Goal: Complete application form: Complete application form

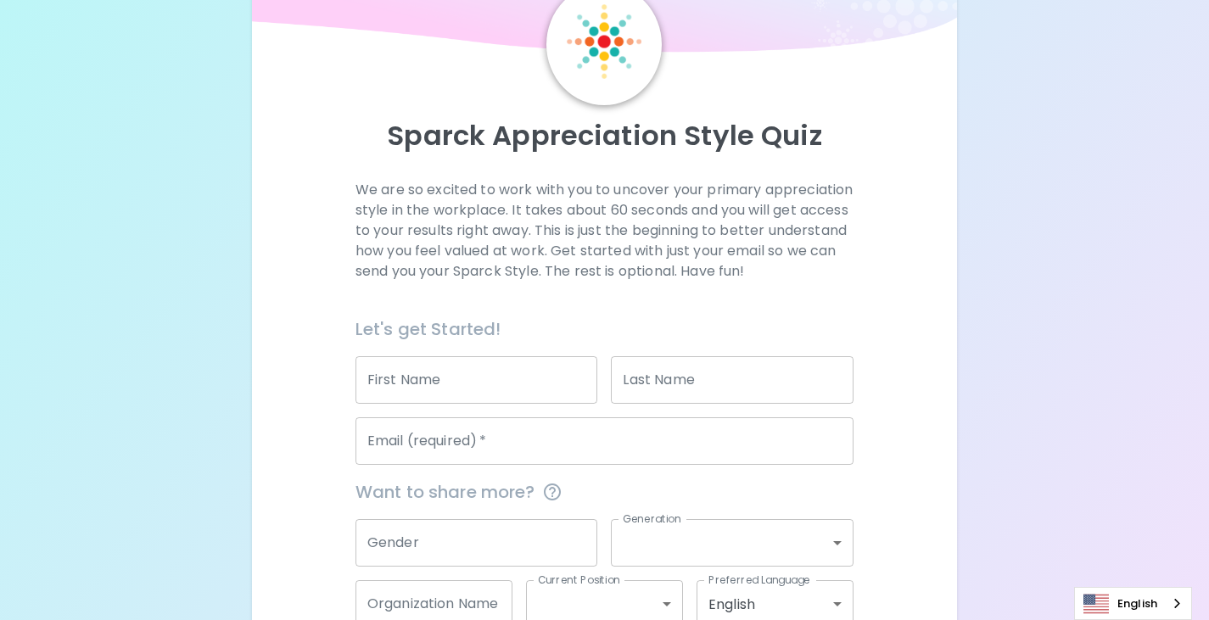
scroll to position [85, 0]
click at [529, 403] on input "First Name" at bounding box center [476, 379] width 243 height 48
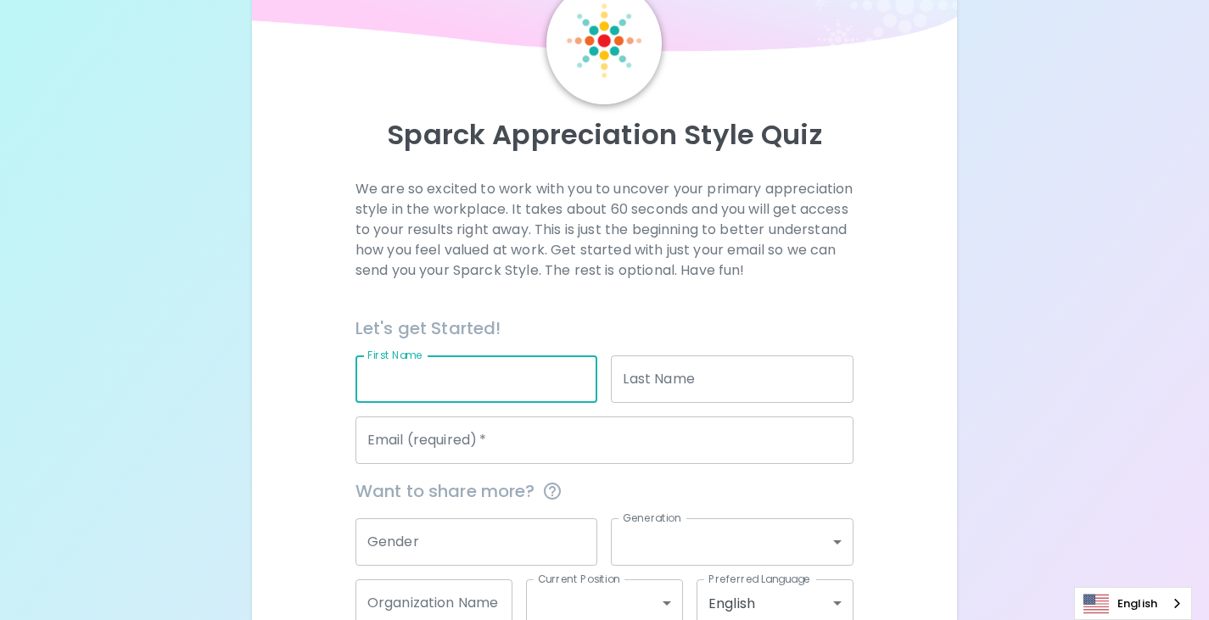
type input "[PERSON_NAME]"
type input "Power"
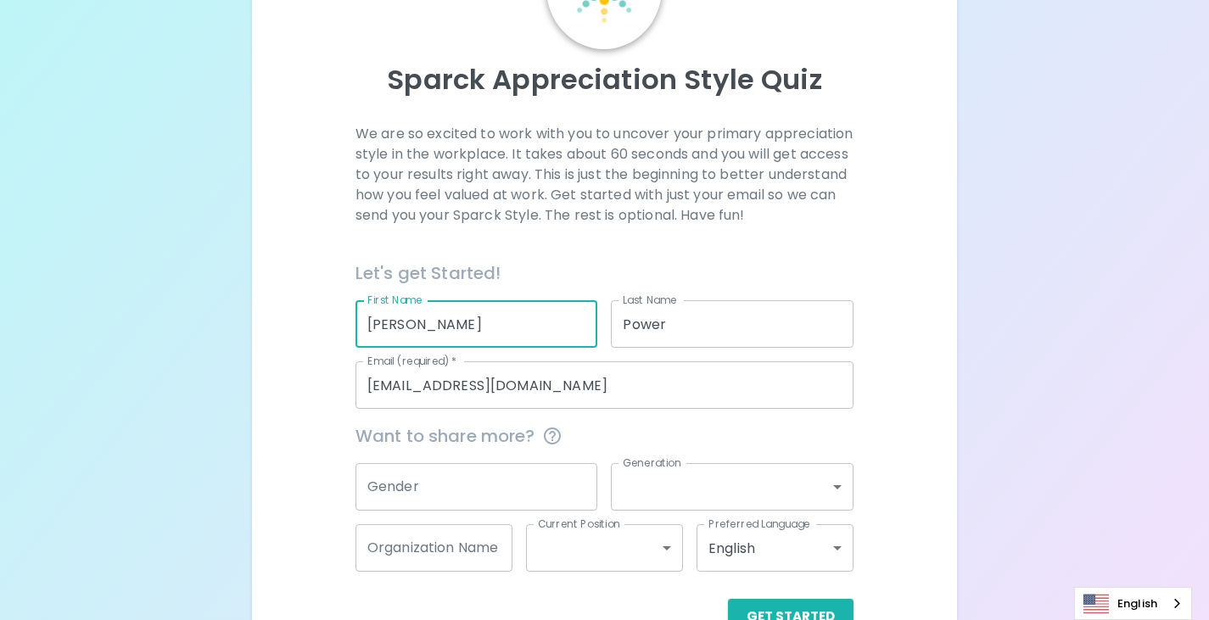
scroll to position [170, 0]
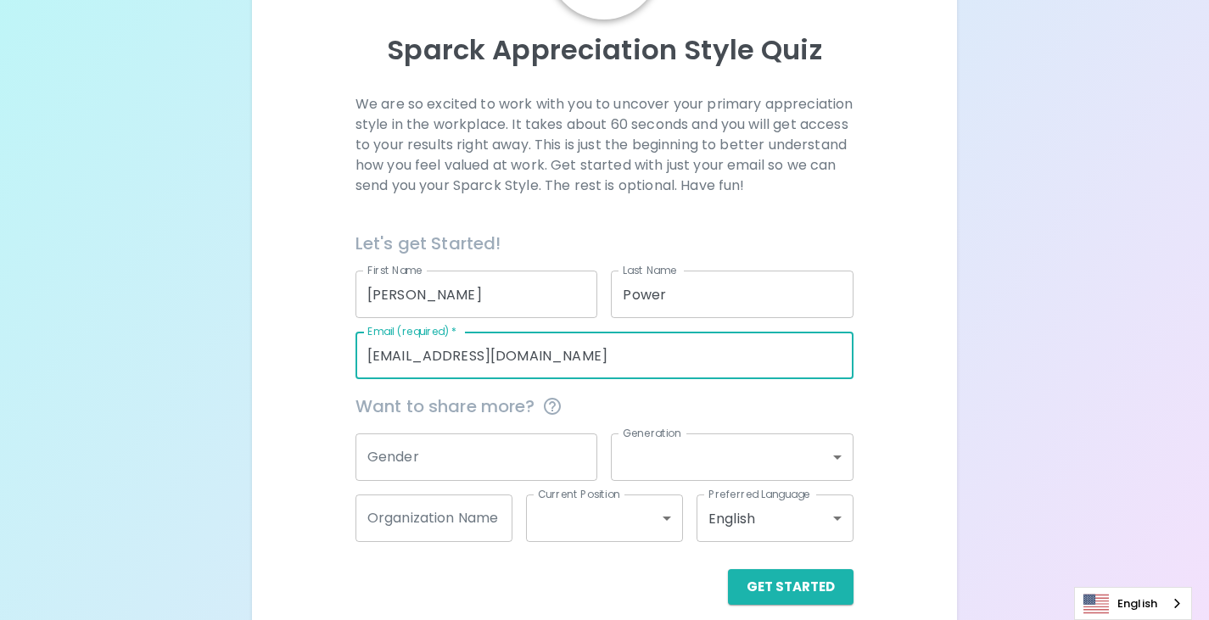
drag, startPoint x: 600, startPoint y: 389, endPoint x: 131, endPoint y: 340, distance: 470.9
click at [131, 340] on div "Sparck Appreciation Style Quiz We are so excited to work with you to uncover yo…" at bounding box center [604, 234] width 1209 height 808
type input "[PERSON_NAME][EMAIL_ADDRESS][DOMAIN_NAME]"
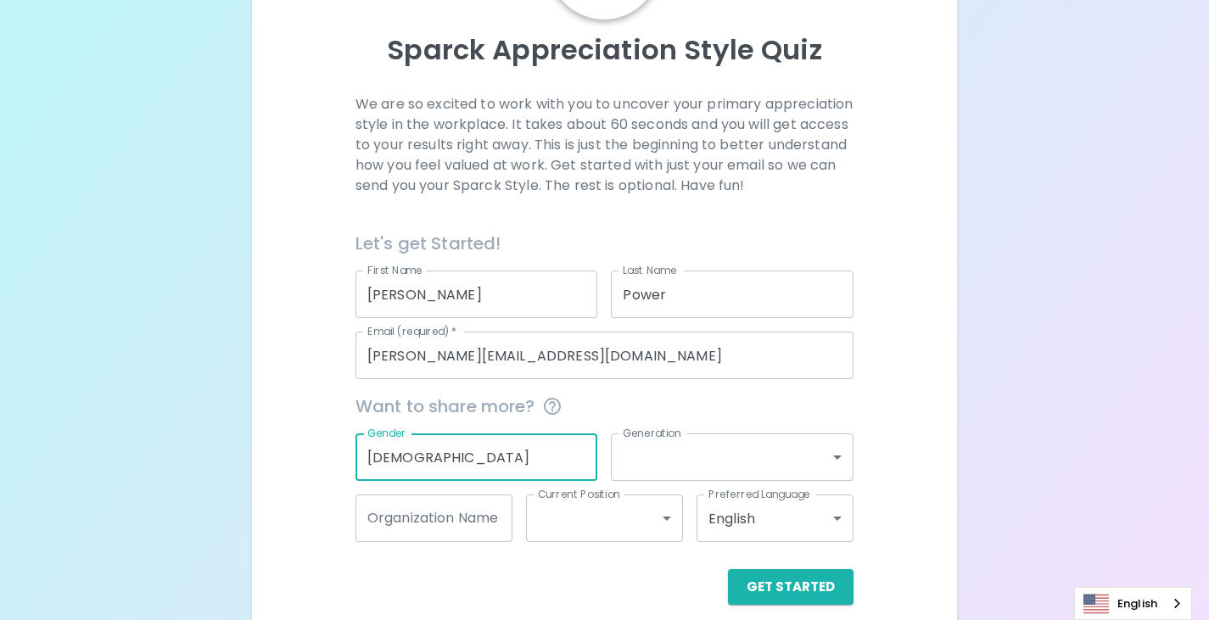
type input "[DEMOGRAPHIC_DATA]"
click at [717, 467] on body "Sparck Appreciation Style Quiz We are so excited to work with you to uncover yo…" at bounding box center [604, 234] width 1209 height 808
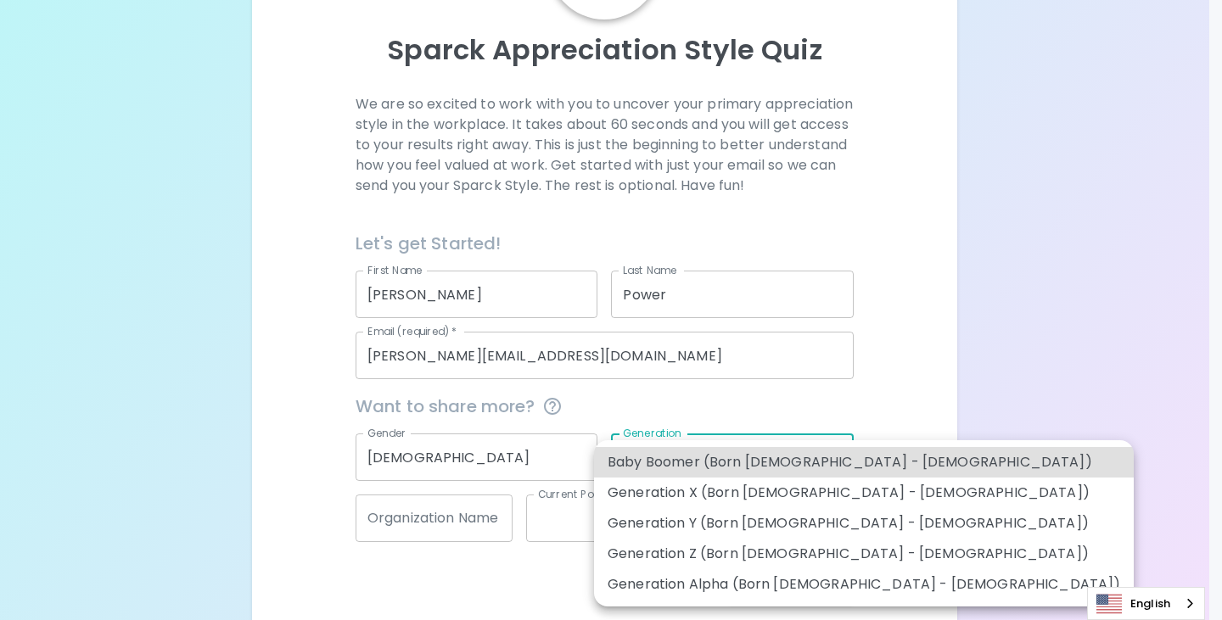
click at [806, 519] on li "Generation Y (Born [DEMOGRAPHIC_DATA] - [DEMOGRAPHIC_DATA])" at bounding box center [864, 523] width 540 height 31
type input "generation_y"
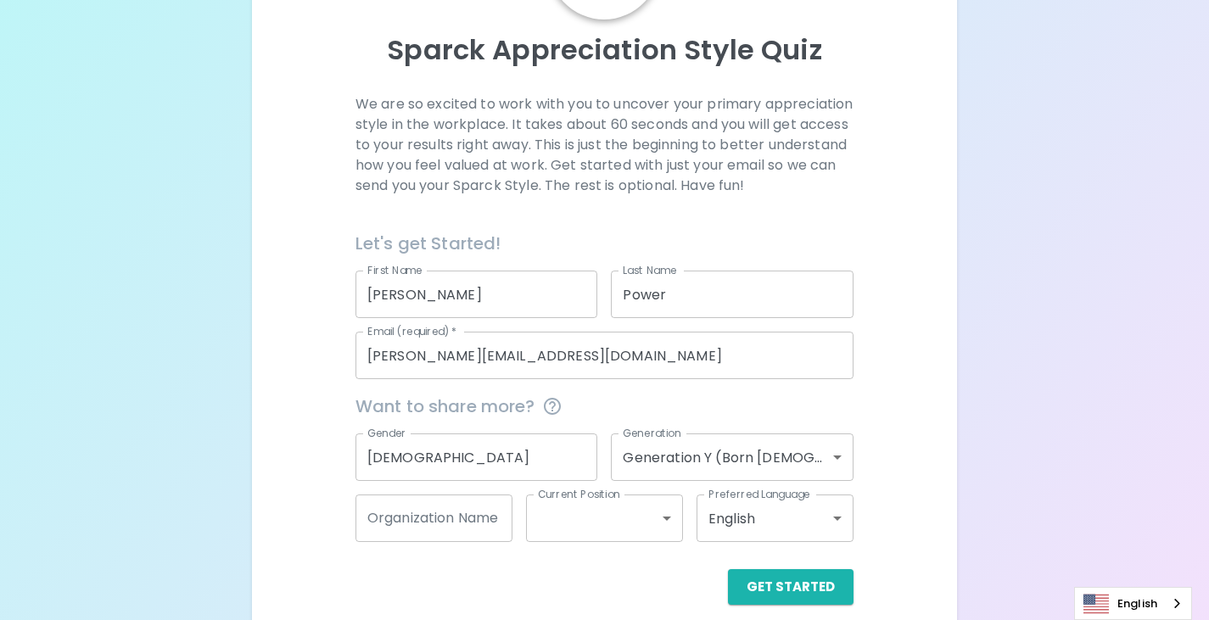
click at [1020, 453] on div "Sparck Appreciation Style Quiz We are so excited to work with you to uncover yo…" at bounding box center [604, 234] width 1209 height 808
click at [464, 541] on input "Organization Name" at bounding box center [433, 519] width 157 height 48
type input "Maple Leaf Foods"
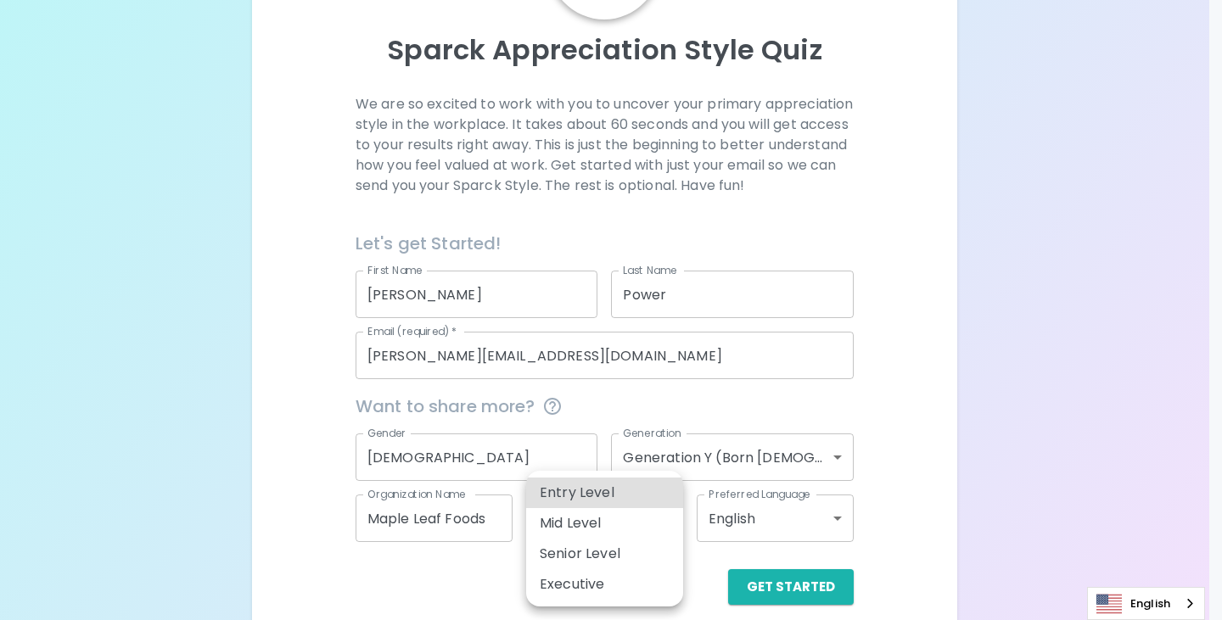
click at [601, 523] on body "Sparck Appreciation Style Quiz We are so excited to work with you to uncover yo…" at bounding box center [611, 234] width 1222 height 808
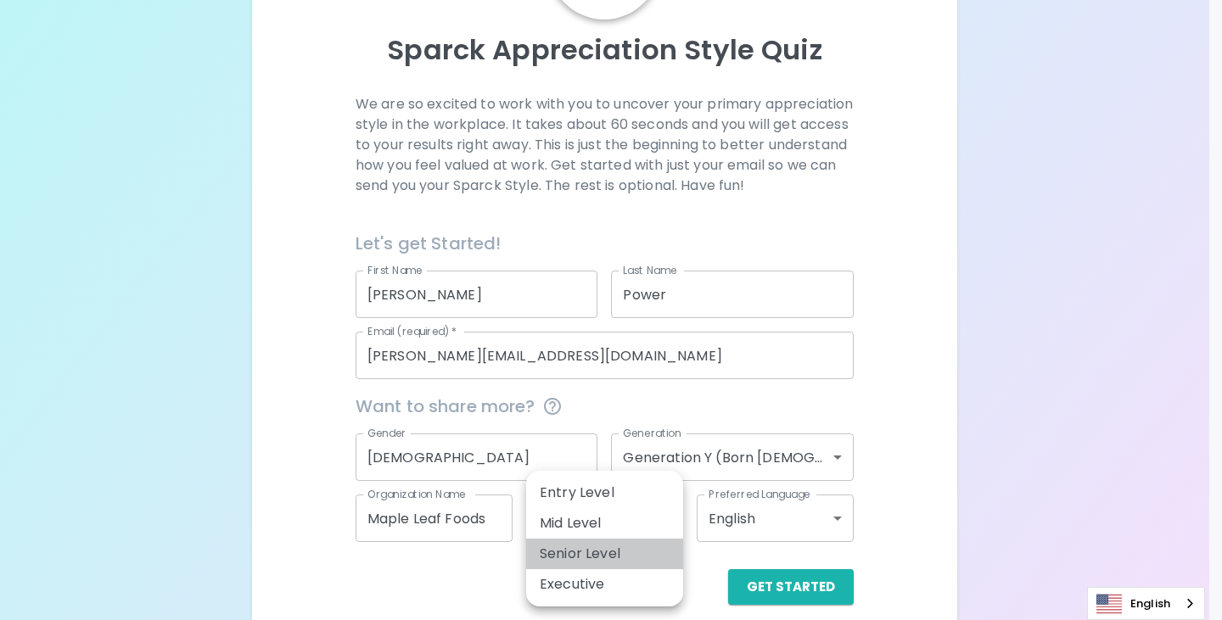
click at [611, 555] on li "Senior Level" at bounding box center [604, 554] width 157 height 31
type input "senior_level"
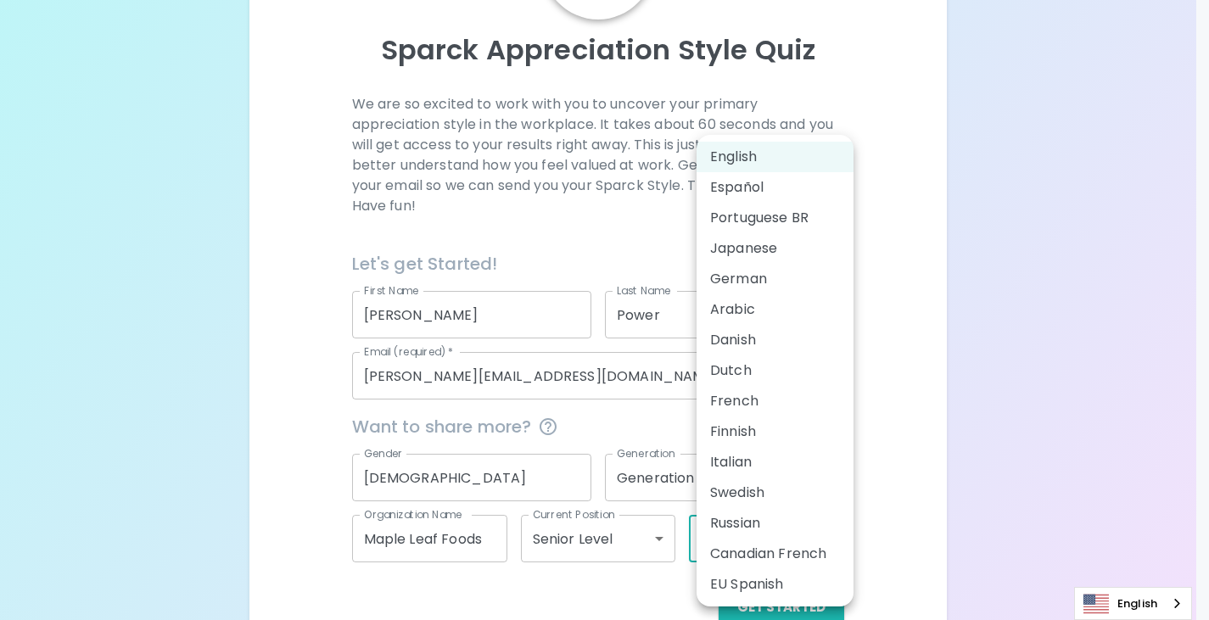
click at [748, 544] on body "Sparck Appreciation Style Quiz We are so excited to work with you to uncover yo…" at bounding box center [604, 244] width 1209 height 829
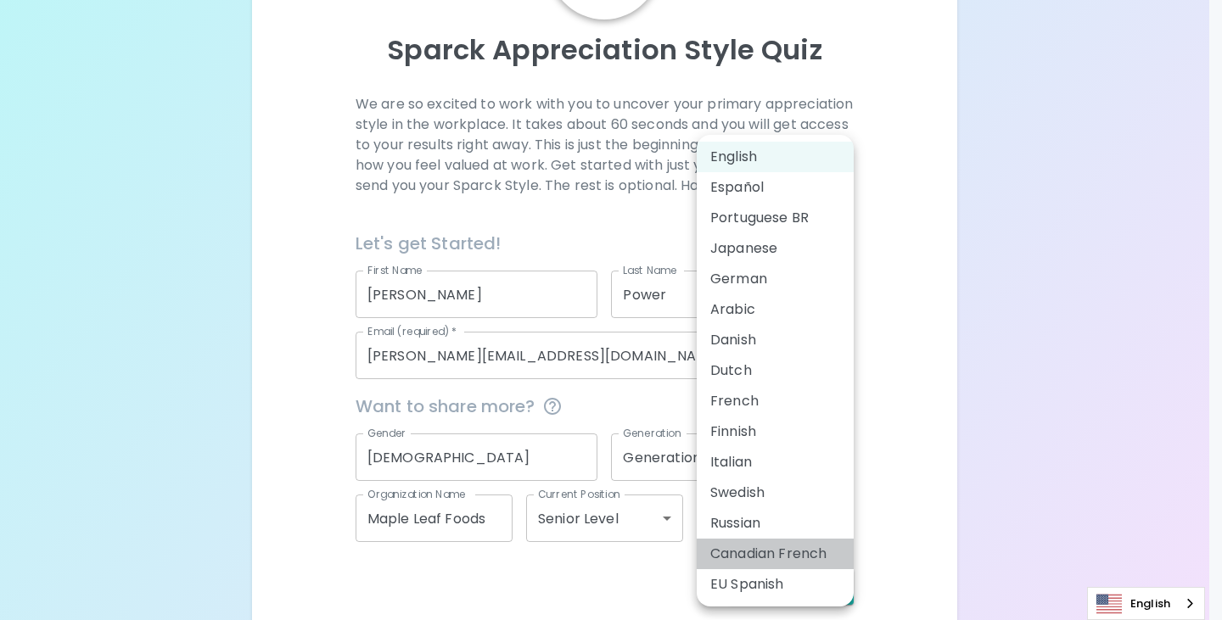
click at [748, 544] on li "Canadian French" at bounding box center [774, 554] width 157 height 31
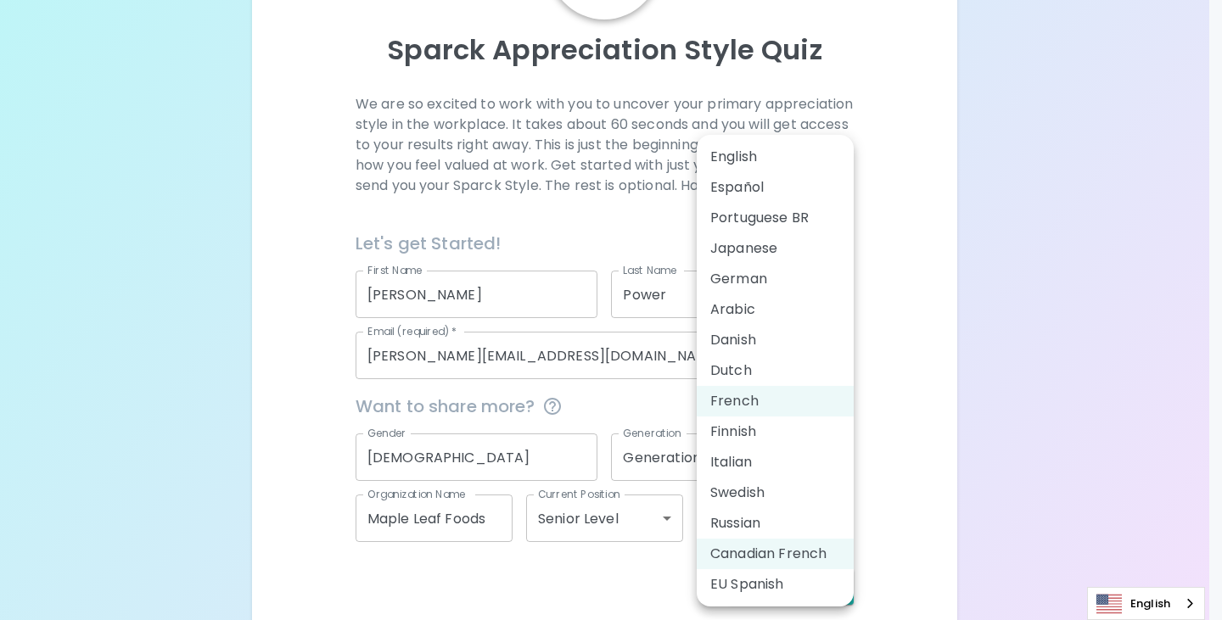
click at [786, 536] on body "Sparck Appreciation Style Quiz We are so excited to work with you to uncover yo…" at bounding box center [611, 234] width 1222 height 808
click at [747, 157] on li "English" at bounding box center [774, 157] width 157 height 31
type input "en"
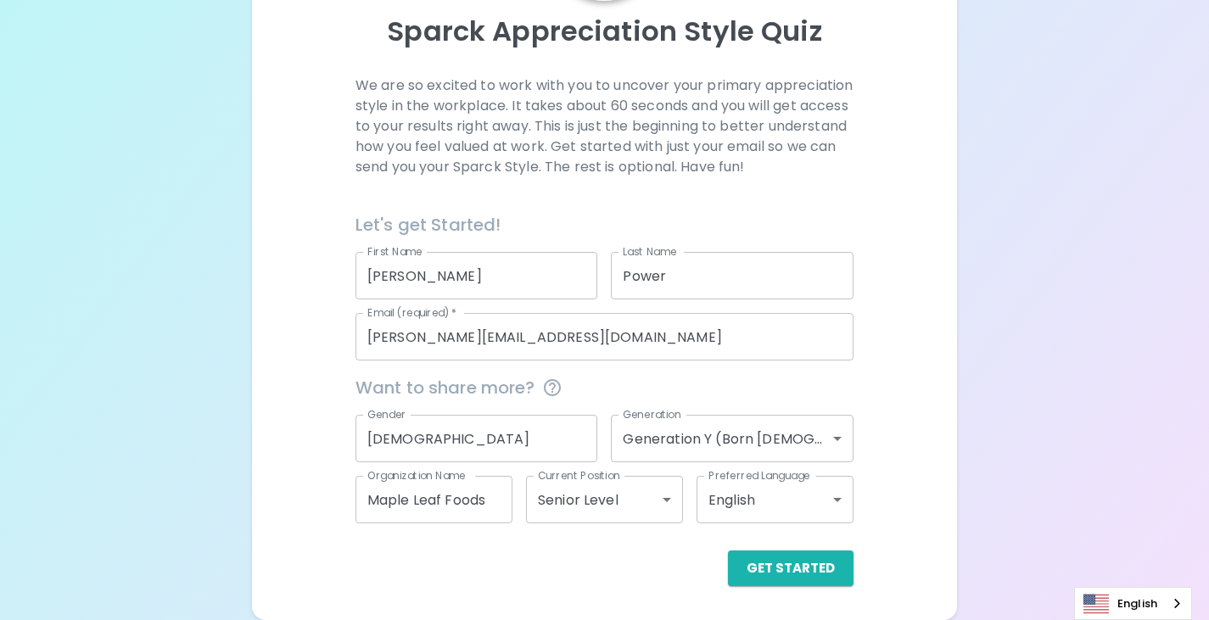
scroll to position [209, 0]
click at [803, 575] on button "Get Started" at bounding box center [791, 569] width 126 height 36
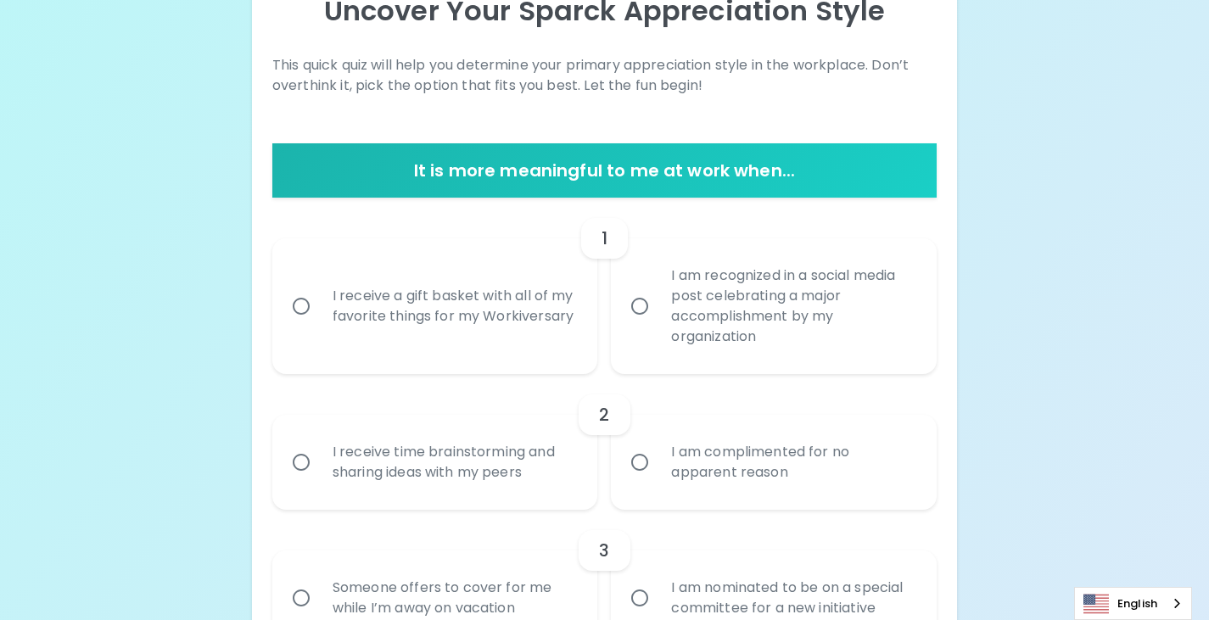
click at [736, 322] on div "I am recognized in a social media post celebrating a major accomplishment by my…" at bounding box center [792, 306] width 270 height 122
click at [657, 322] on input "I am recognized in a social media post celebrating a major accomplishment by my…" at bounding box center [640, 306] width 36 height 36
radio input "true"
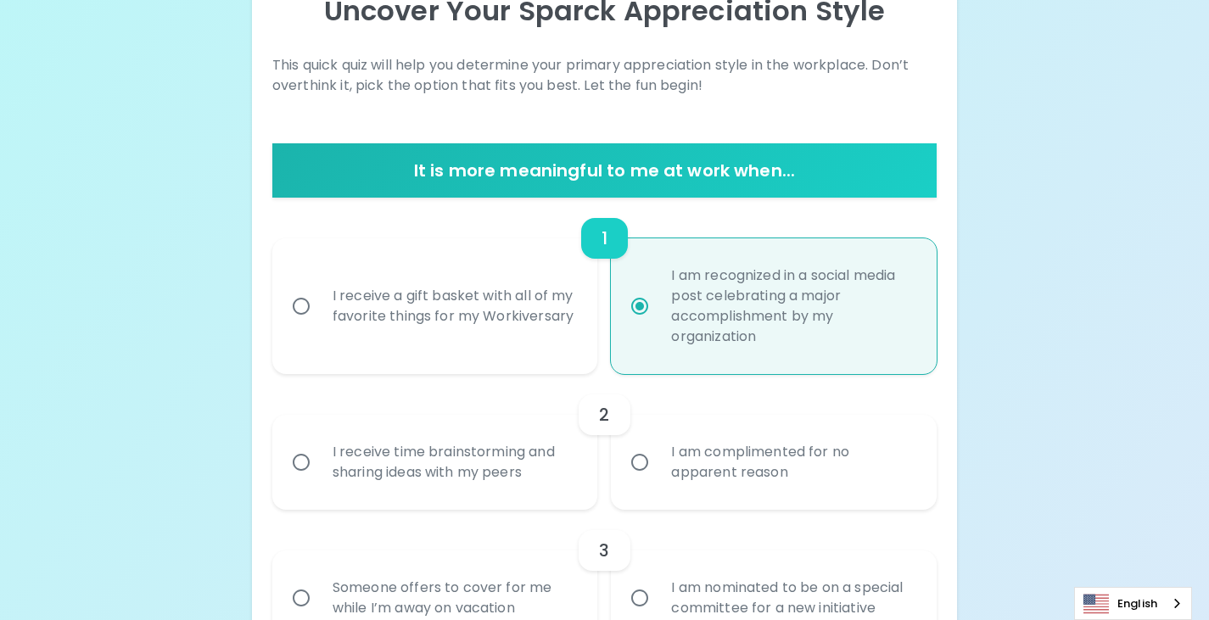
scroll to position [344, 0]
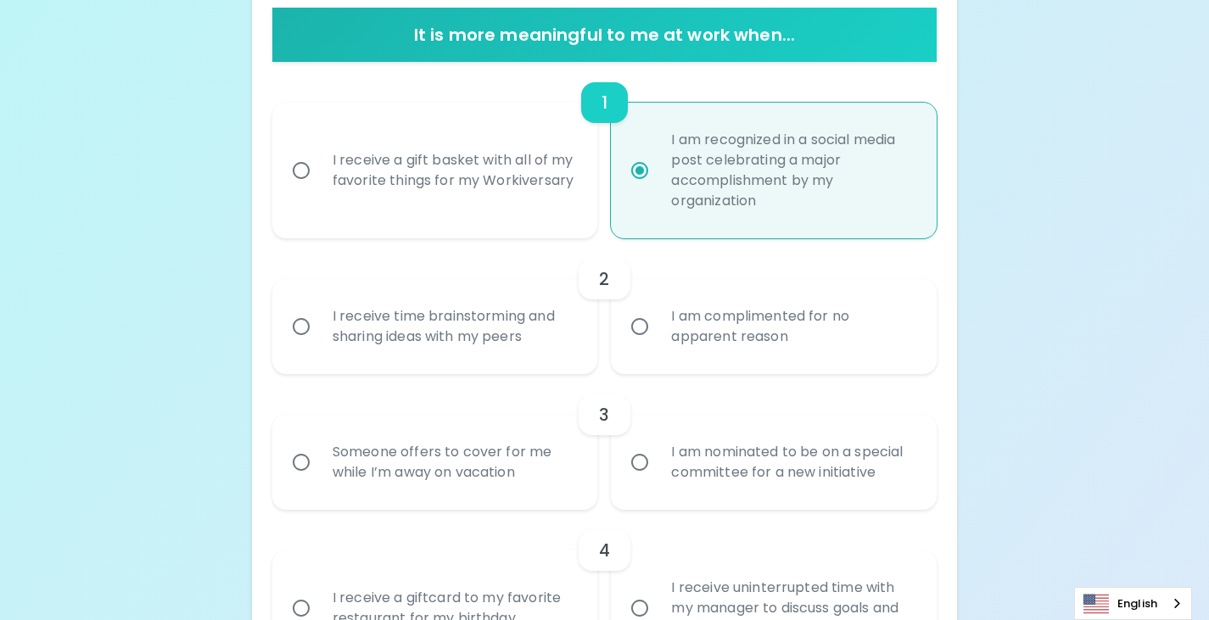
click at [452, 328] on div "I receive time brainstorming and sharing ideas with my peers" at bounding box center [454, 326] width 270 height 81
click at [319, 328] on input "I receive time brainstorming and sharing ideas with my peers" at bounding box center [301, 327] width 36 height 36
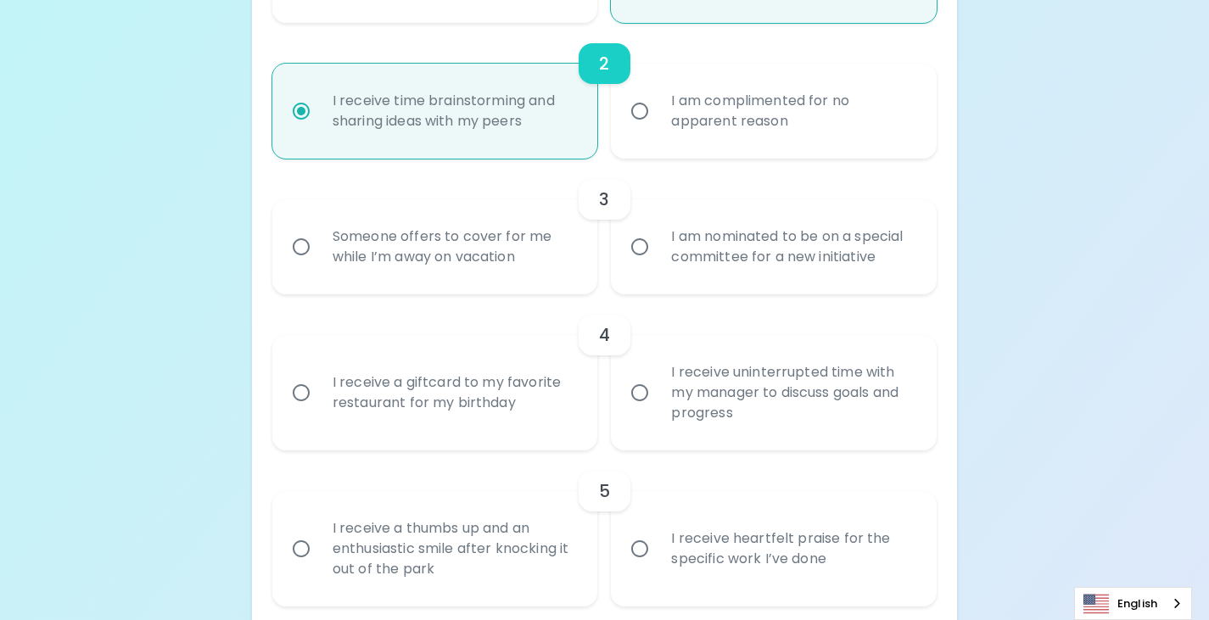
scroll to position [565, 0]
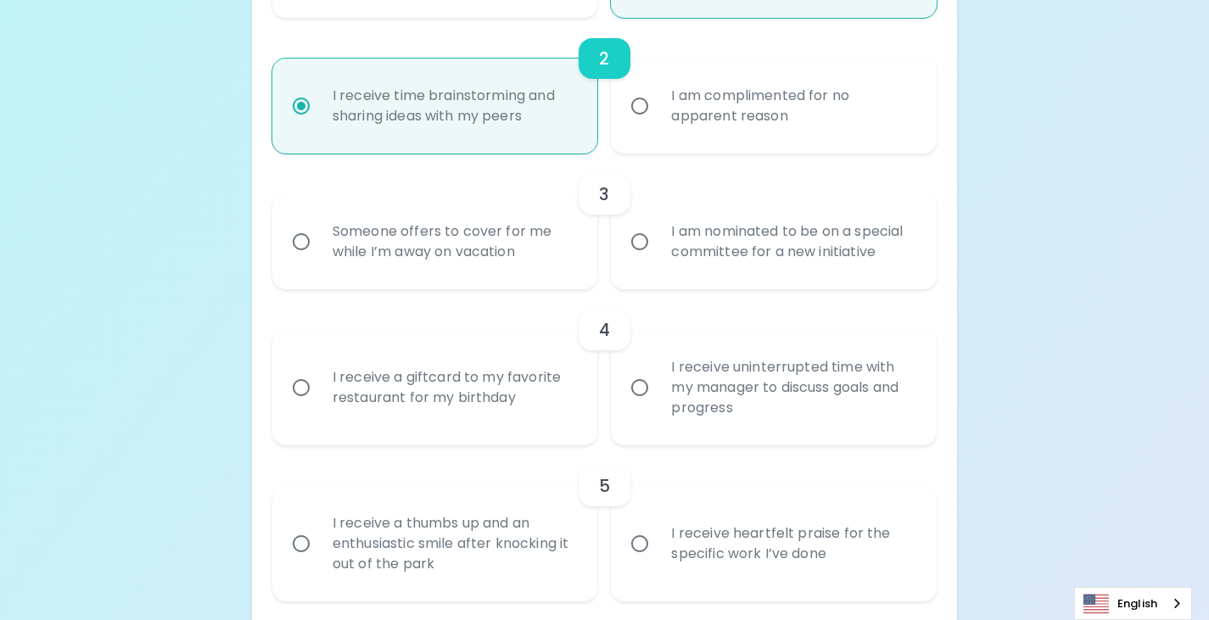
radio input "true"
click at [708, 248] on div "I am nominated to be on a special committee for a new initiative" at bounding box center [792, 241] width 270 height 81
click at [657, 248] on input "I am nominated to be on a special committee for a new initiative" at bounding box center [640, 242] width 36 height 36
radio input "false"
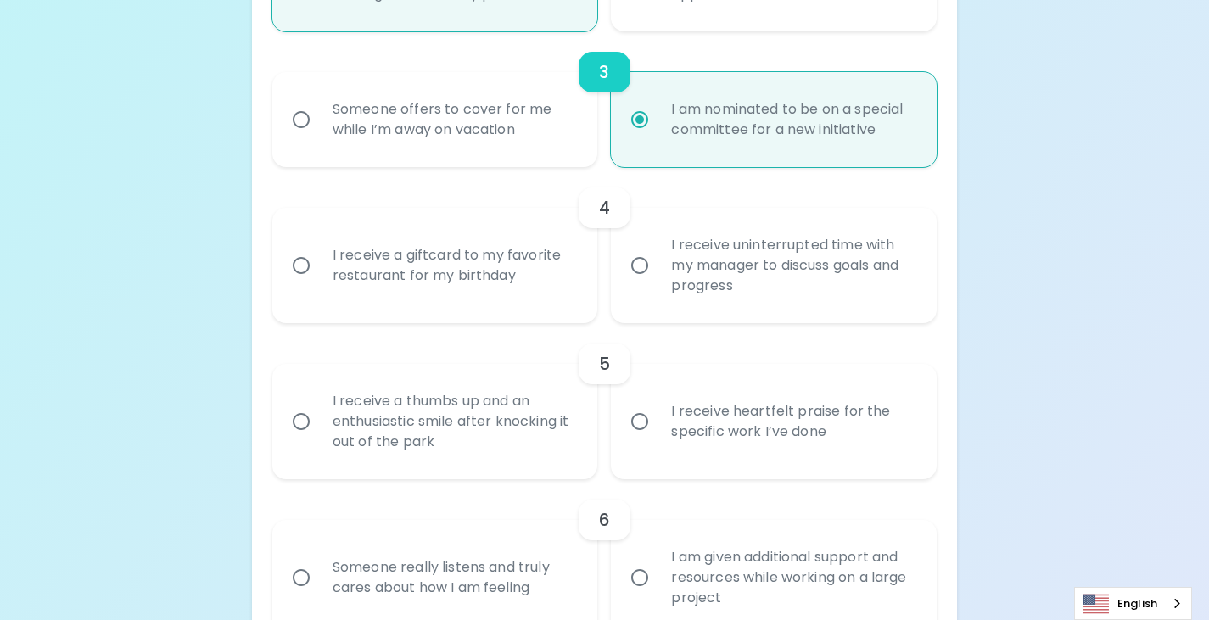
scroll to position [701, 0]
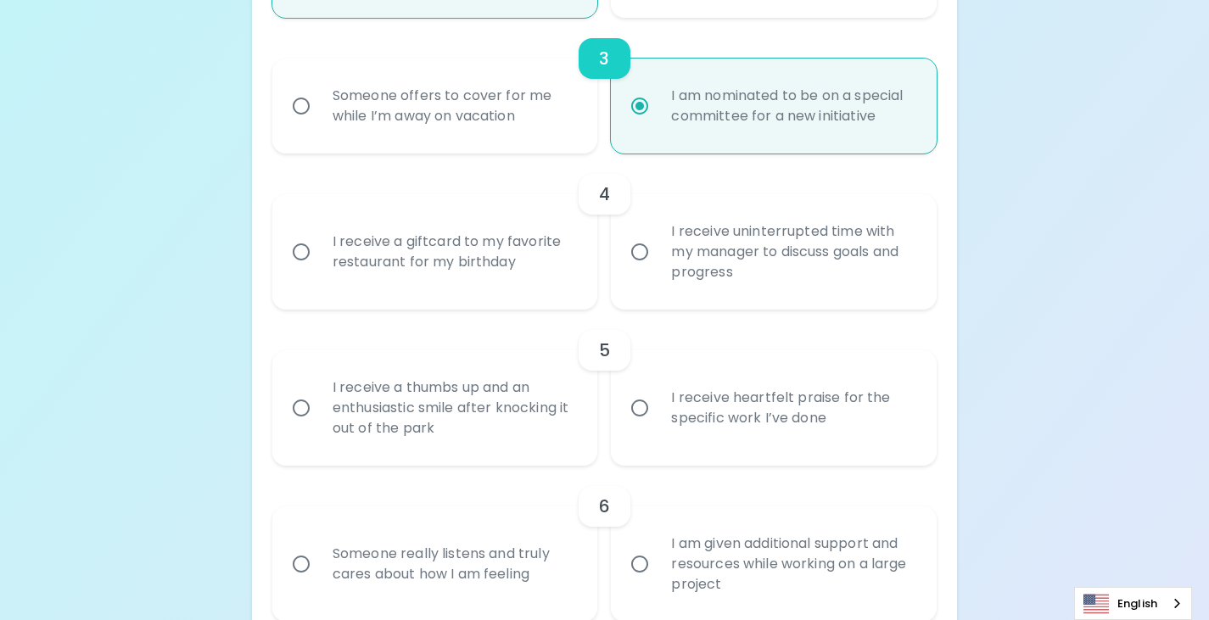
radio input "true"
click at [639, 253] on input "I receive uninterrupted time with my manager to discuss goals and progress" at bounding box center [640, 252] width 36 height 36
radio input "false"
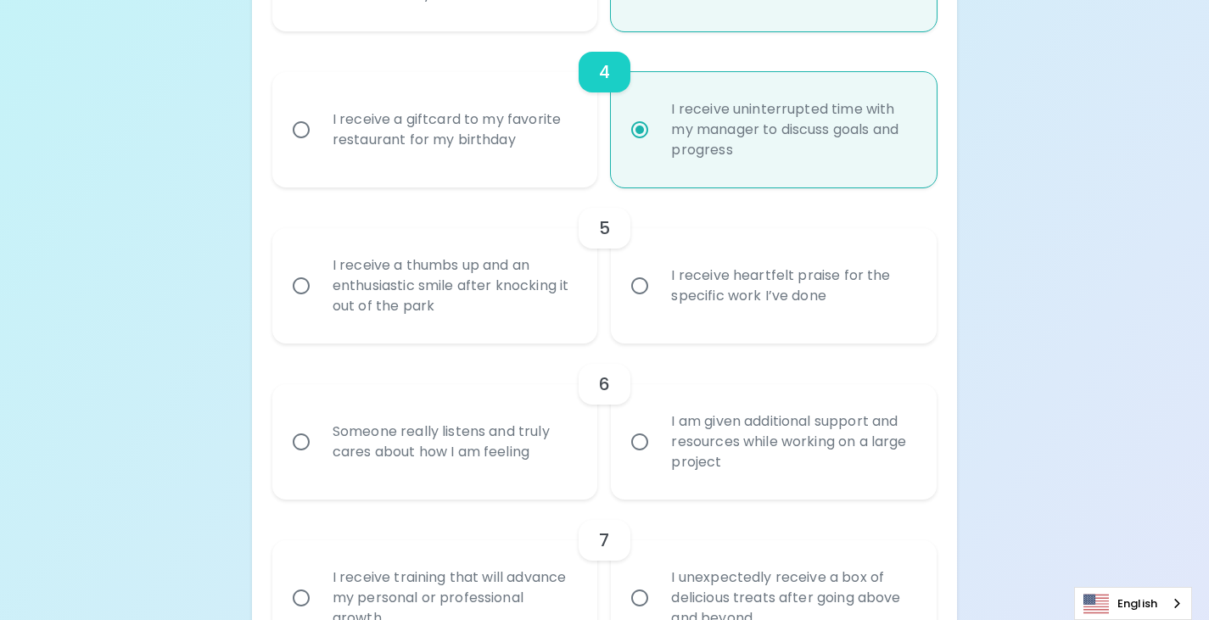
scroll to position [836, 0]
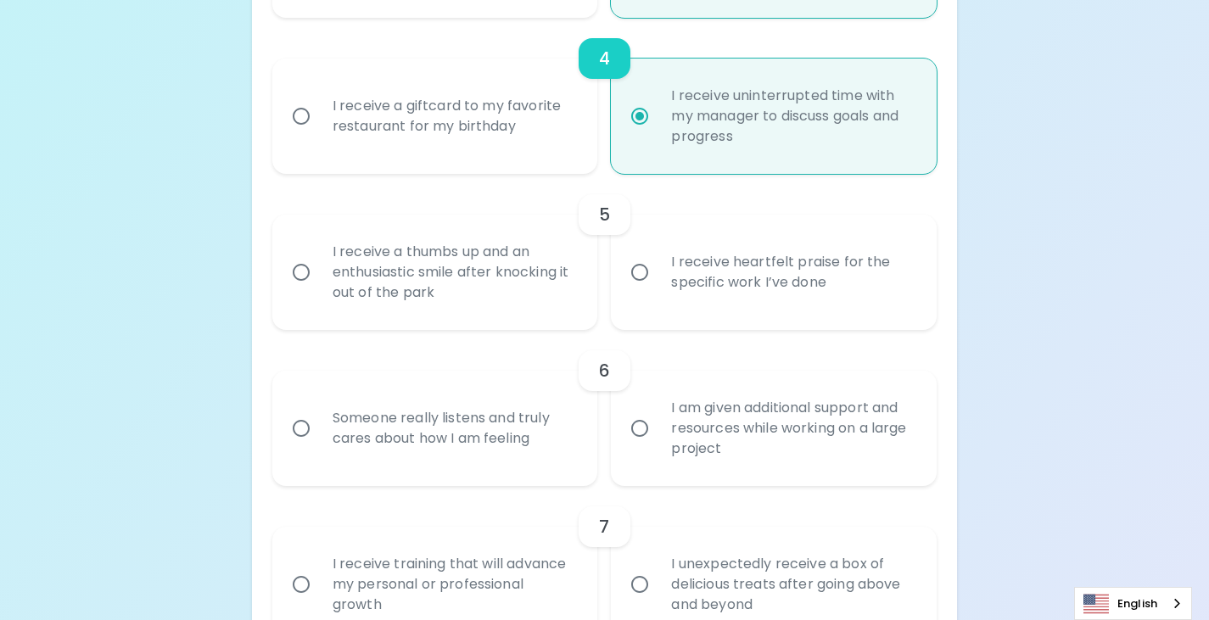
radio input "true"
click at [501, 277] on div "I receive a thumbs up and an enthusiastic smile after knocking it out of the pa…" at bounding box center [454, 272] width 270 height 102
click at [319, 277] on input "I receive a thumbs up and an enthusiastic smile after knocking it out of the pa…" at bounding box center [301, 273] width 36 height 36
radio input "false"
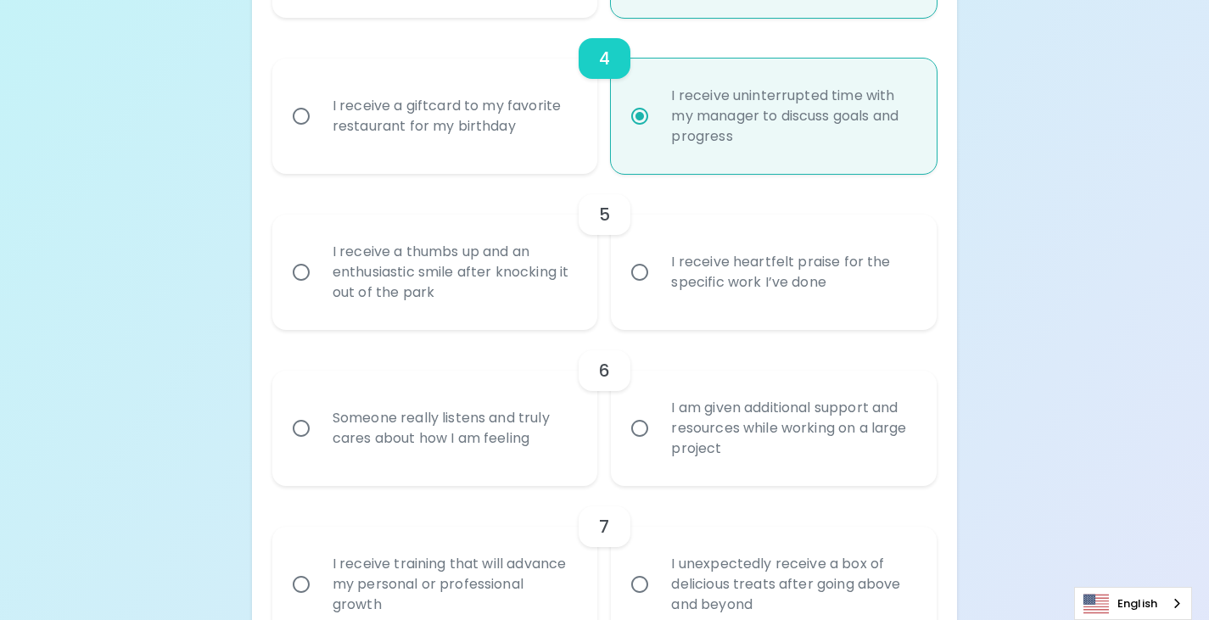
radio input "false"
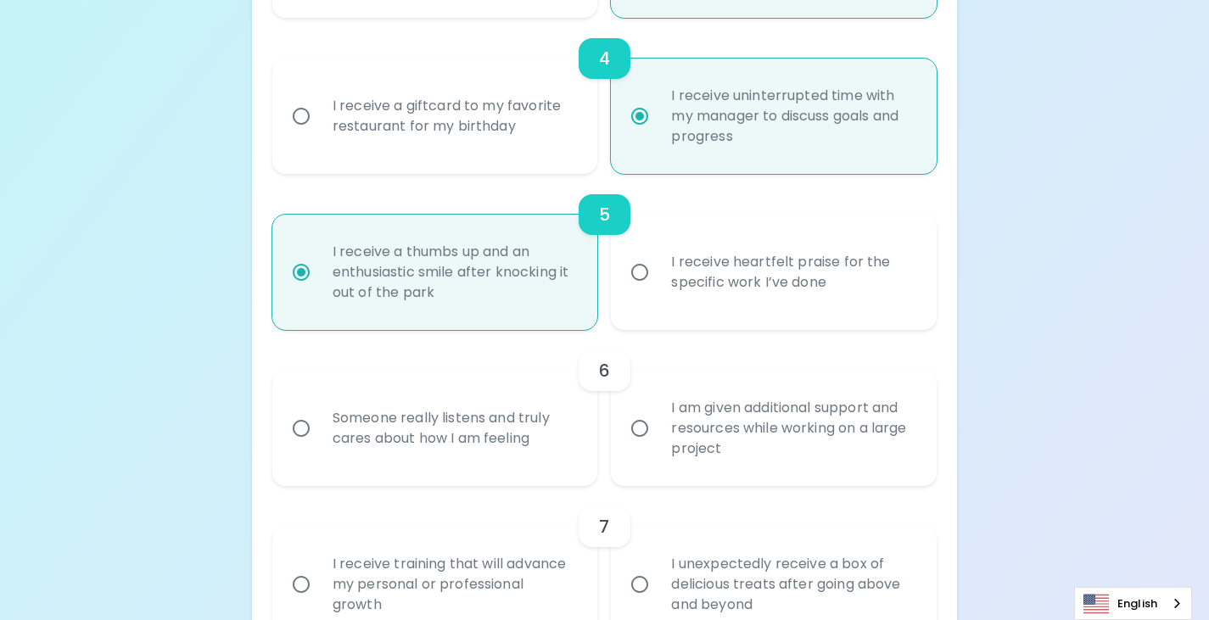
scroll to position [972, 0]
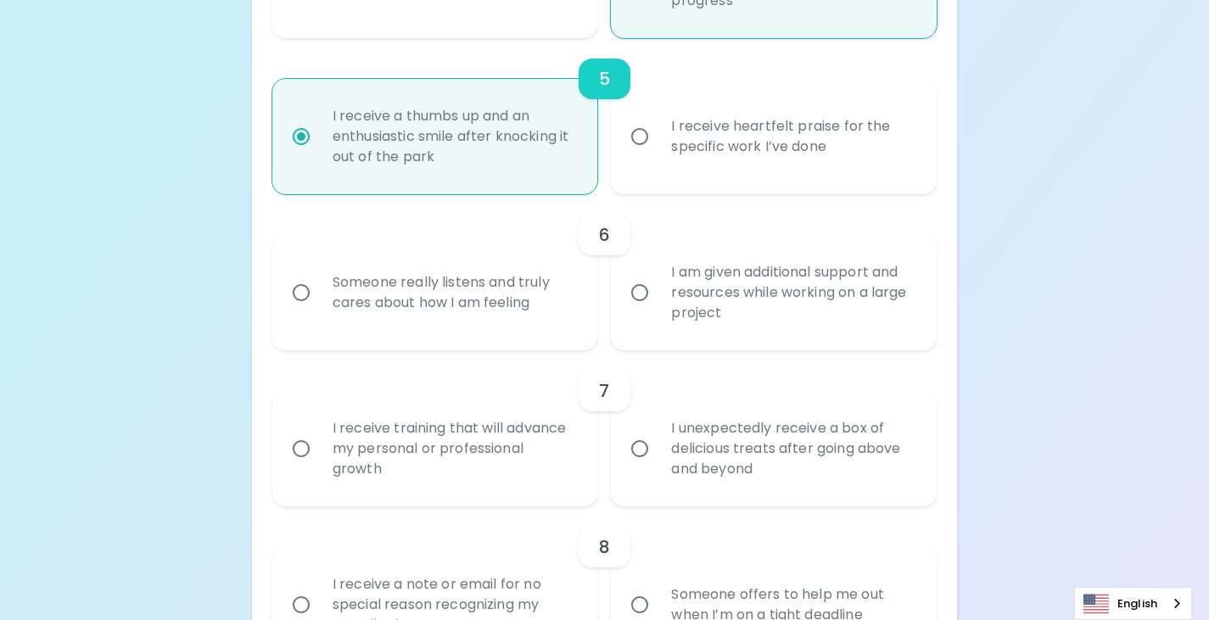
radio input "true"
click at [523, 293] on div "Someone really listens and truly cares about how I am feeling" at bounding box center [454, 292] width 270 height 81
click at [319, 293] on input "Someone really listens and truly cares about how I am feeling" at bounding box center [301, 293] width 36 height 36
radio input "false"
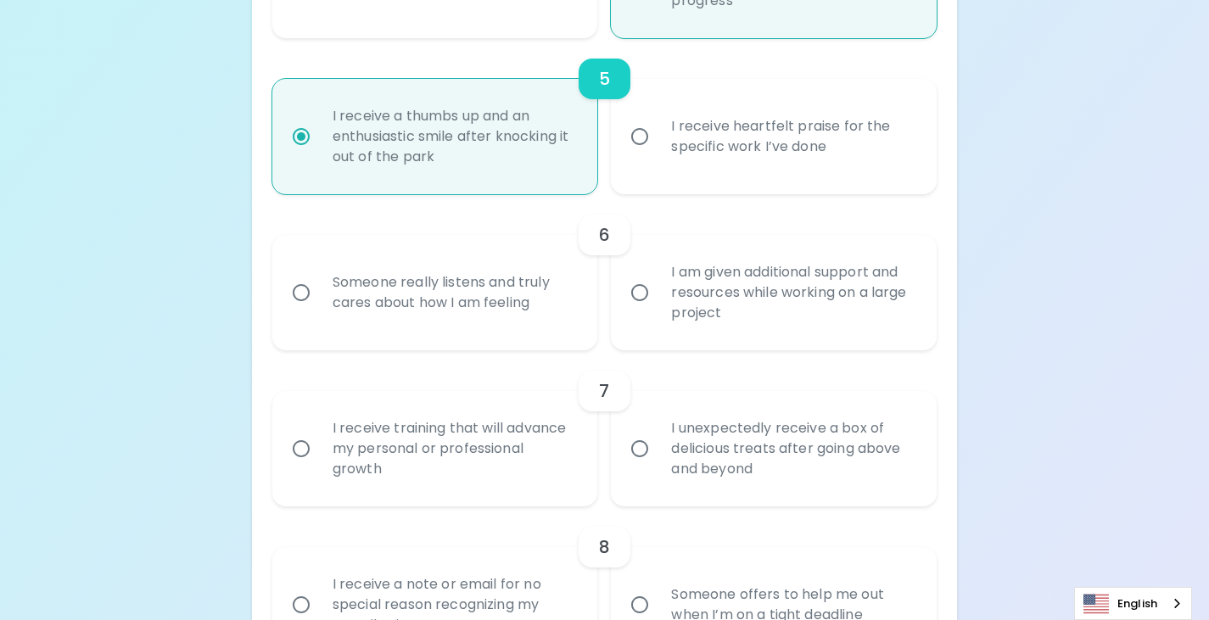
radio input "false"
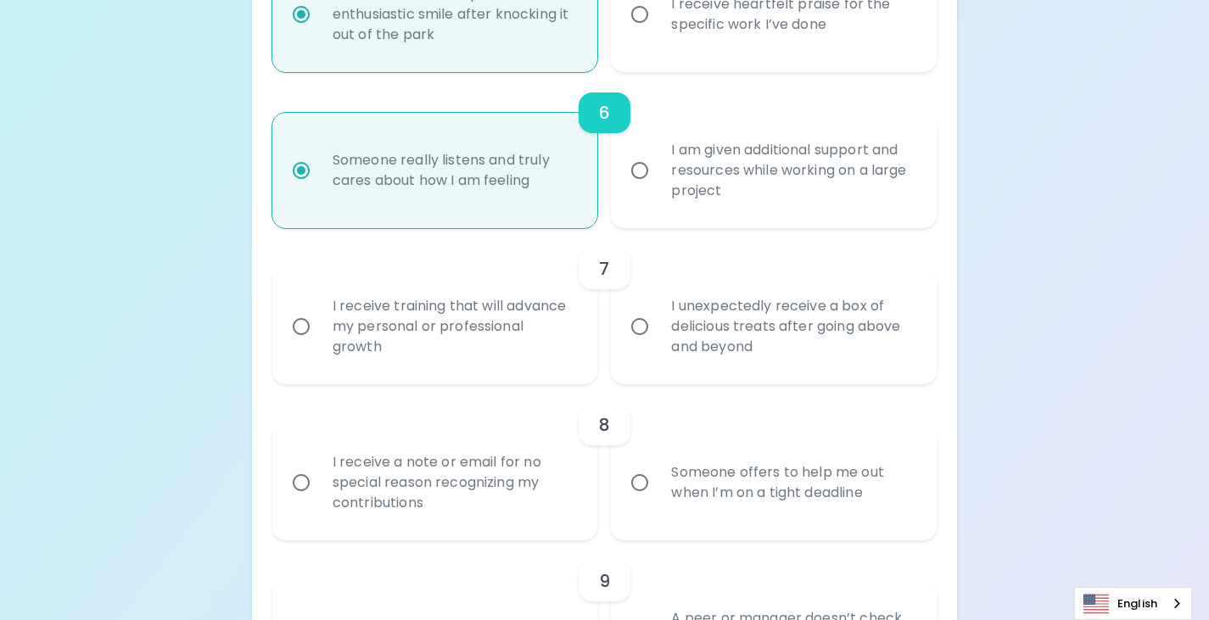
scroll to position [1108, 0]
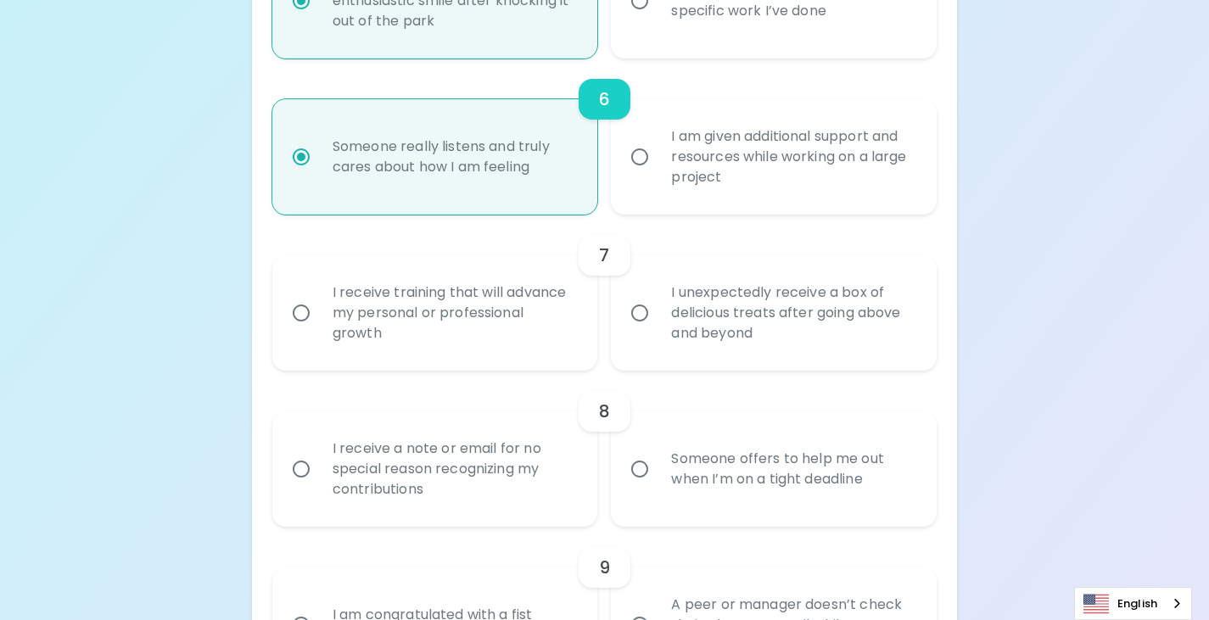
radio input "true"
click at [524, 310] on div "I receive training that will advance my personal or professional growth" at bounding box center [454, 313] width 270 height 102
click at [319, 310] on input "I receive training that will advance my personal or professional growth" at bounding box center [301, 313] width 36 height 36
radio input "false"
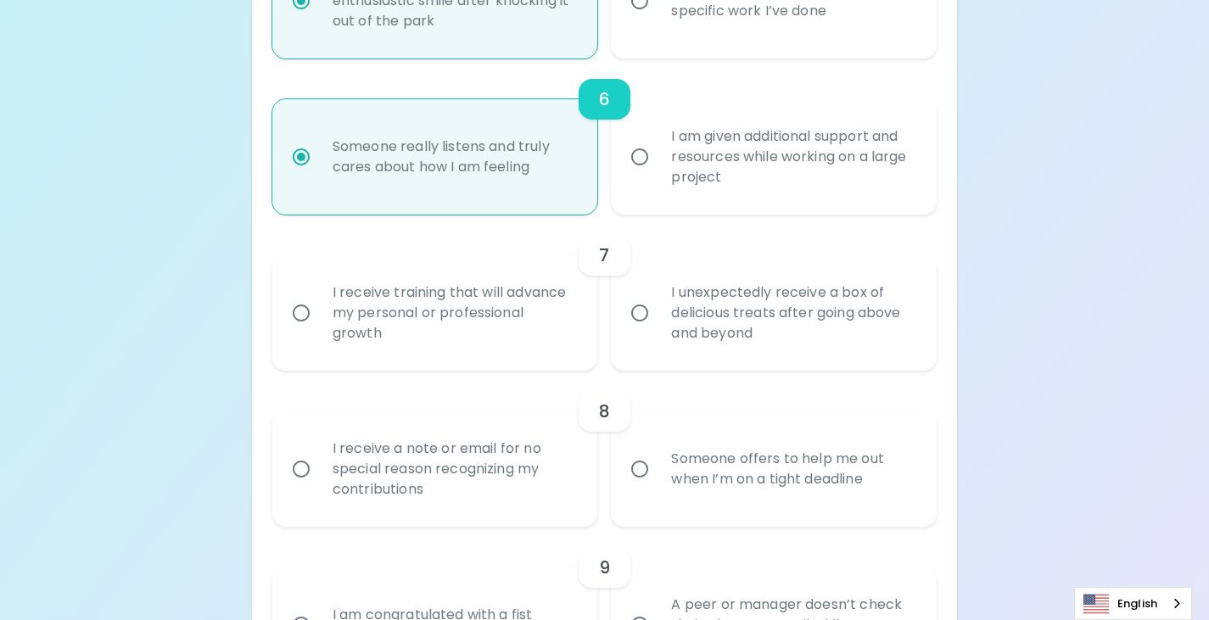
radio input "false"
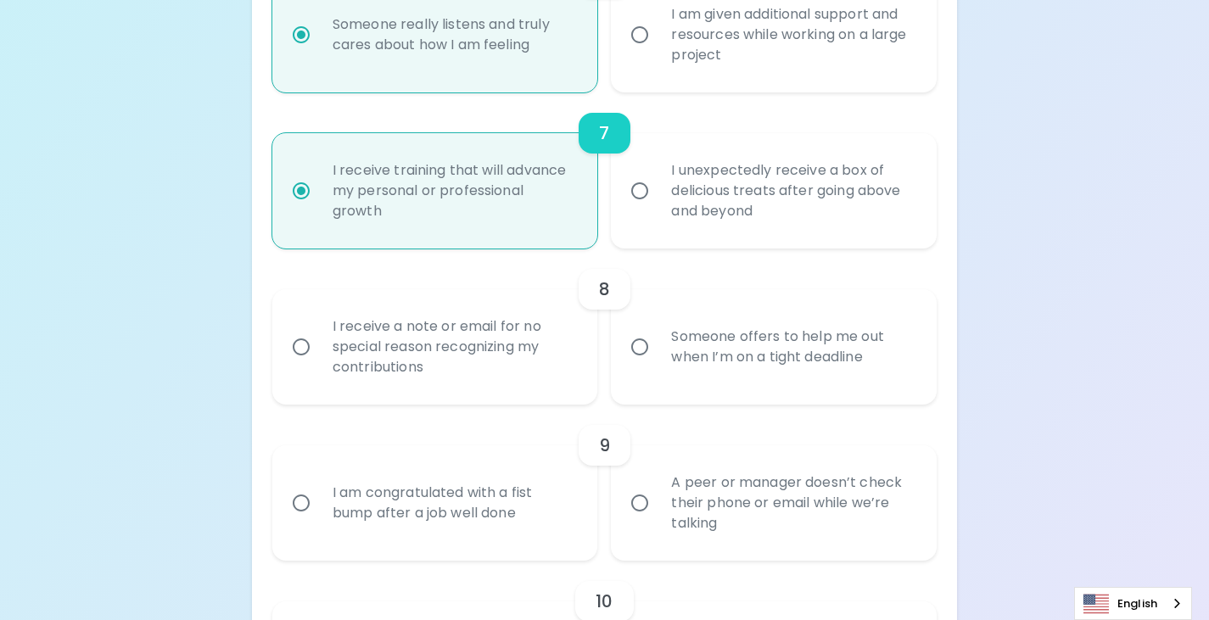
scroll to position [1244, 0]
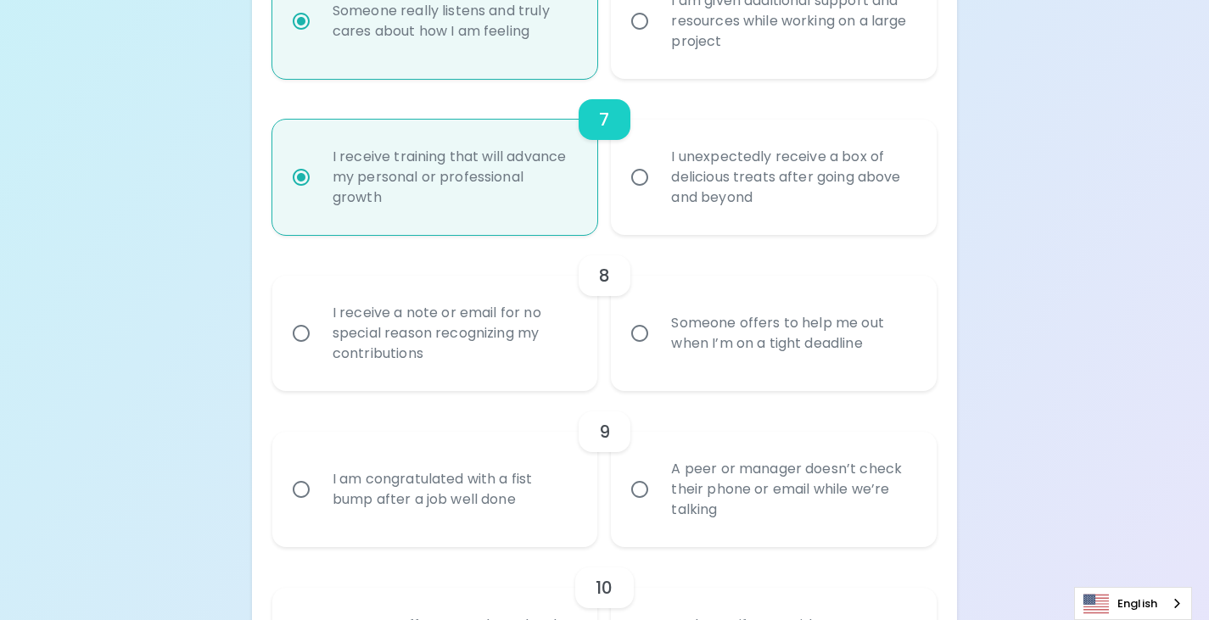
radio input "true"
click at [541, 338] on div "I receive a note or email for no special reason recognizing my contributions" at bounding box center [454, 334] width 270 height 102
click at [319, 338] on input "I receive a note or email for no special reason recognizing my contributions" at bounding box center [301, 334] width 36 height 36
radio input "false"
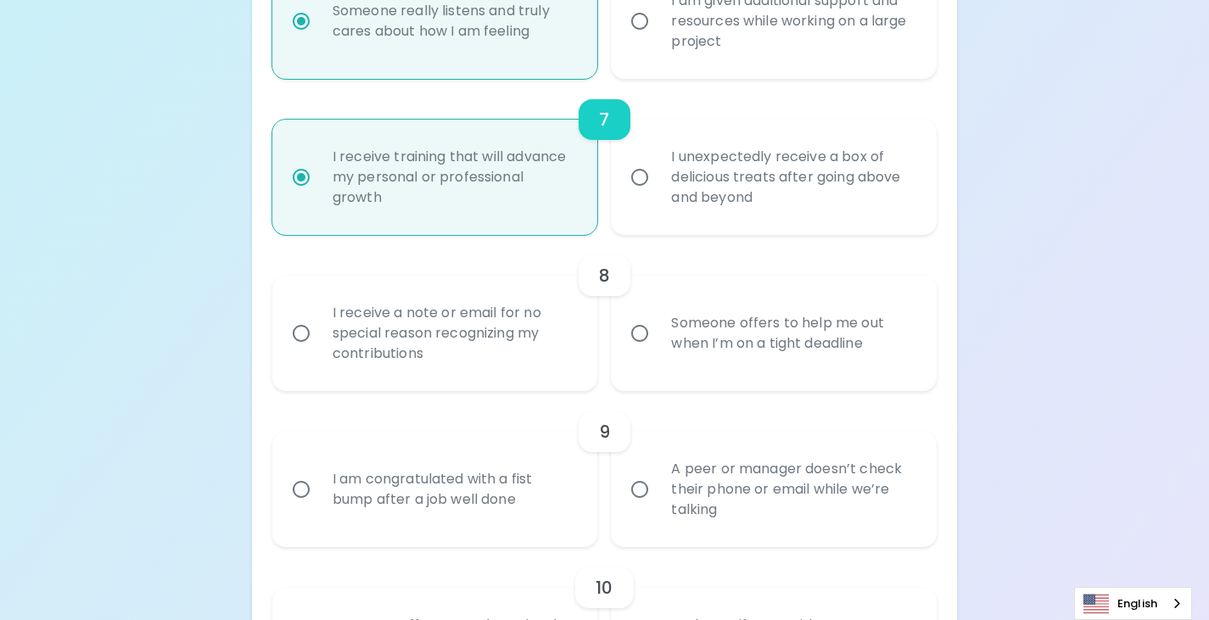
radio input "false"
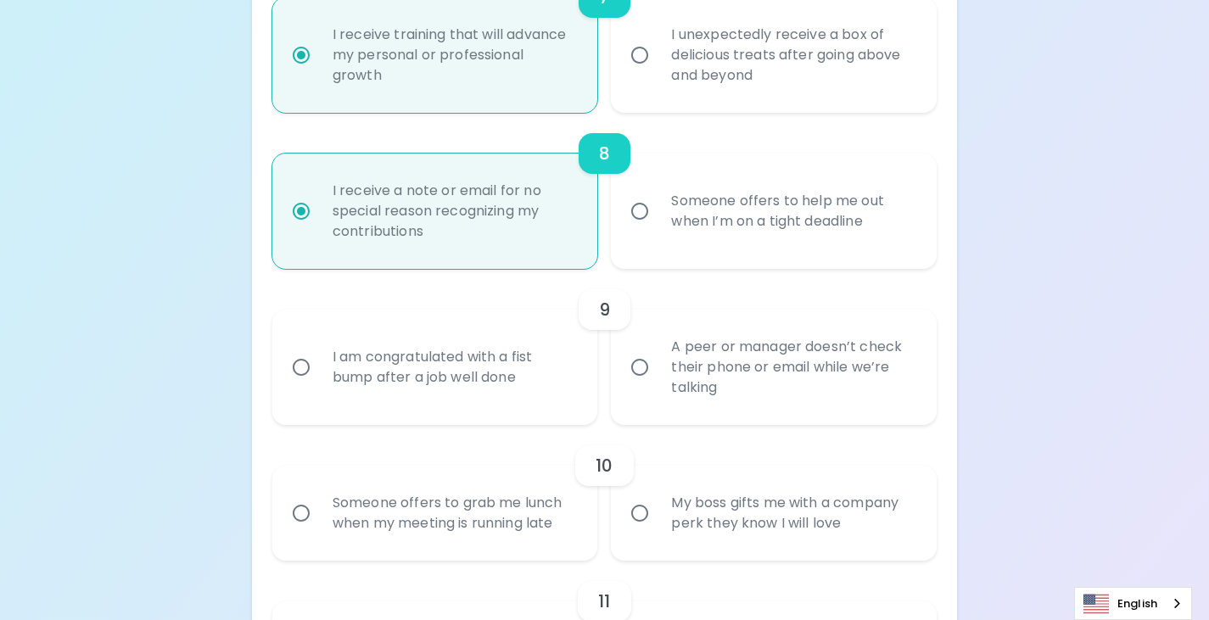
scroll to position [1379, 0]
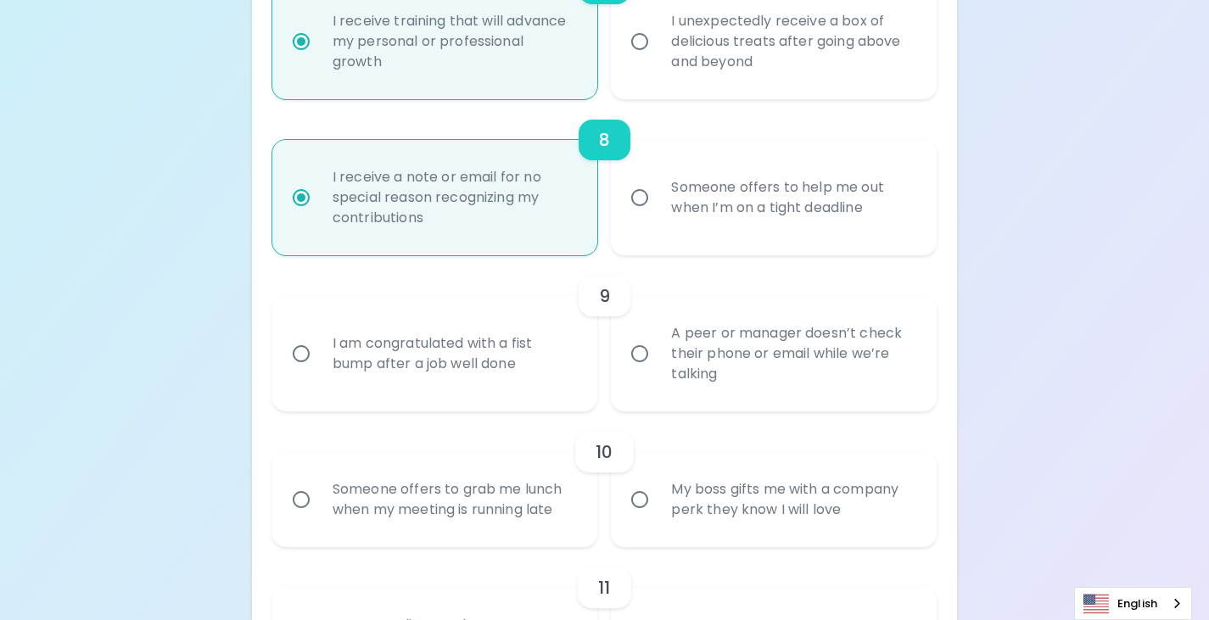
radio input "true"
click at [509, 358] on div "I am congratulated with a fist bump after a job well done" at bounding box center [454, 353] width 270 height 81
click at [543, 362] on div "I am congratulated with a fist bump after a job well done" at bounding box center [454, 353] width 270 height 81
click at [319, 362] on input "I am congratulated with a fist bump after a job well done" at bounding box center [301, 354] width 36 height 36
radio input "false"
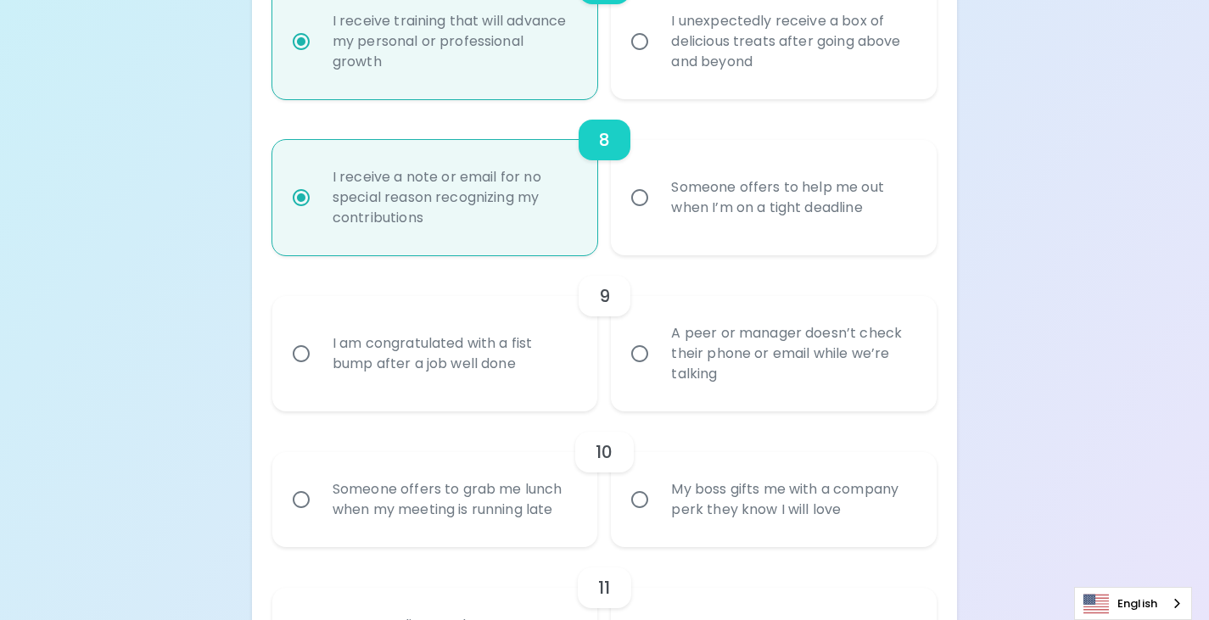
radio input "false"
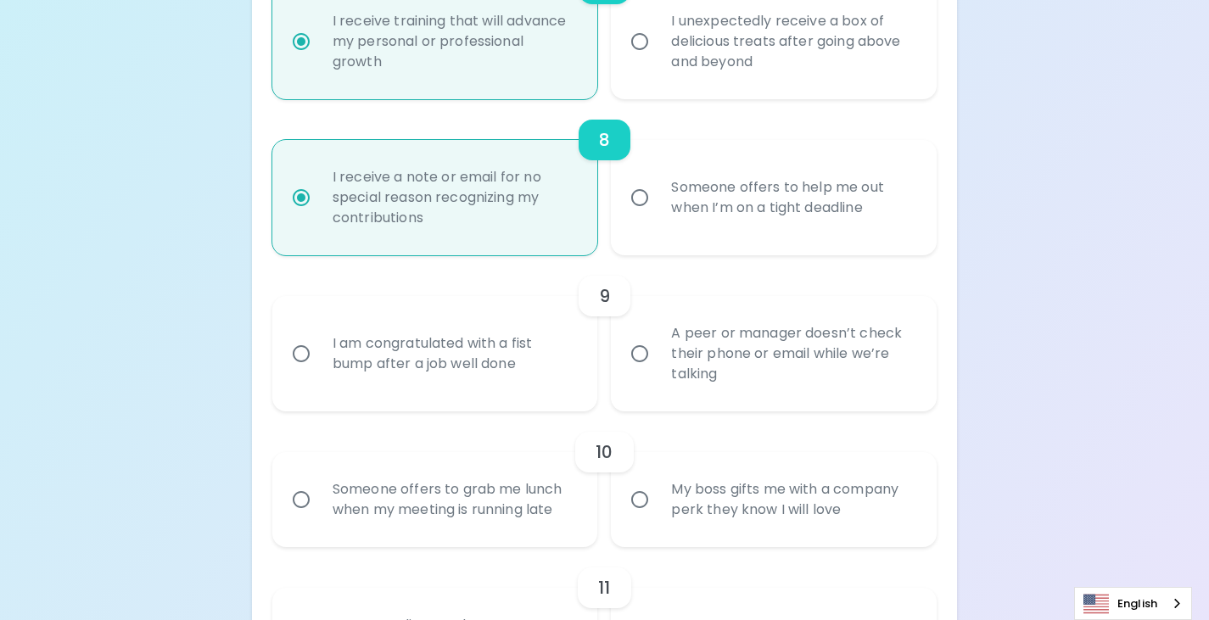
radio input "false"
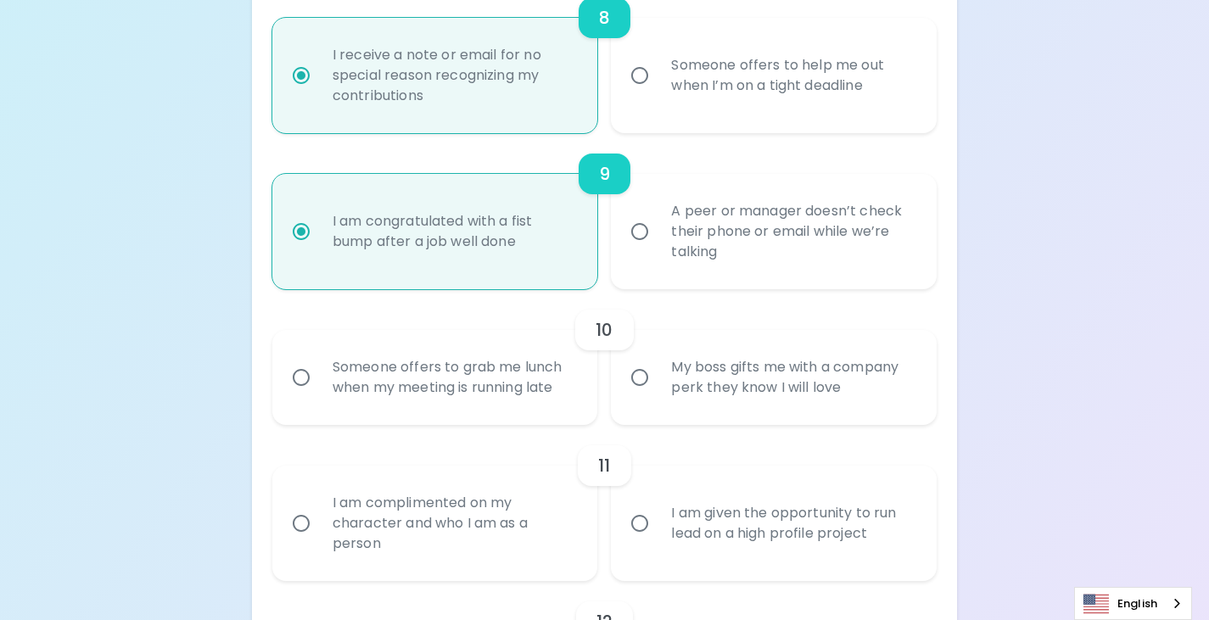
scroll to position [1515, 0]
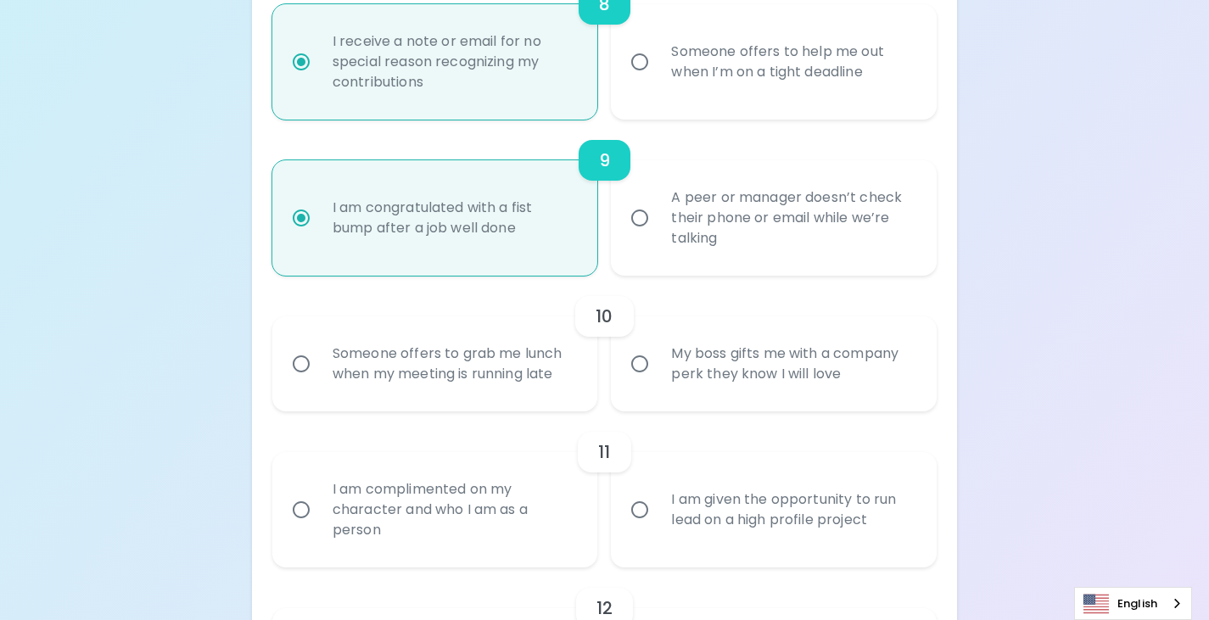
radio input "true"
drag, startPoint x: 561, startPoint y: 368, endPoint x: 1047, endPoint y: 378, distance: 486.2
click at [848, 374] on div "My boss gifts me with a company perk they know I will love" at bounding box center [792, 363] width 270 height 81
click at [657, 374] on input "My boss gifts me with a company perk they know I will love" at bounding box center [640, 364] width 36 height 36
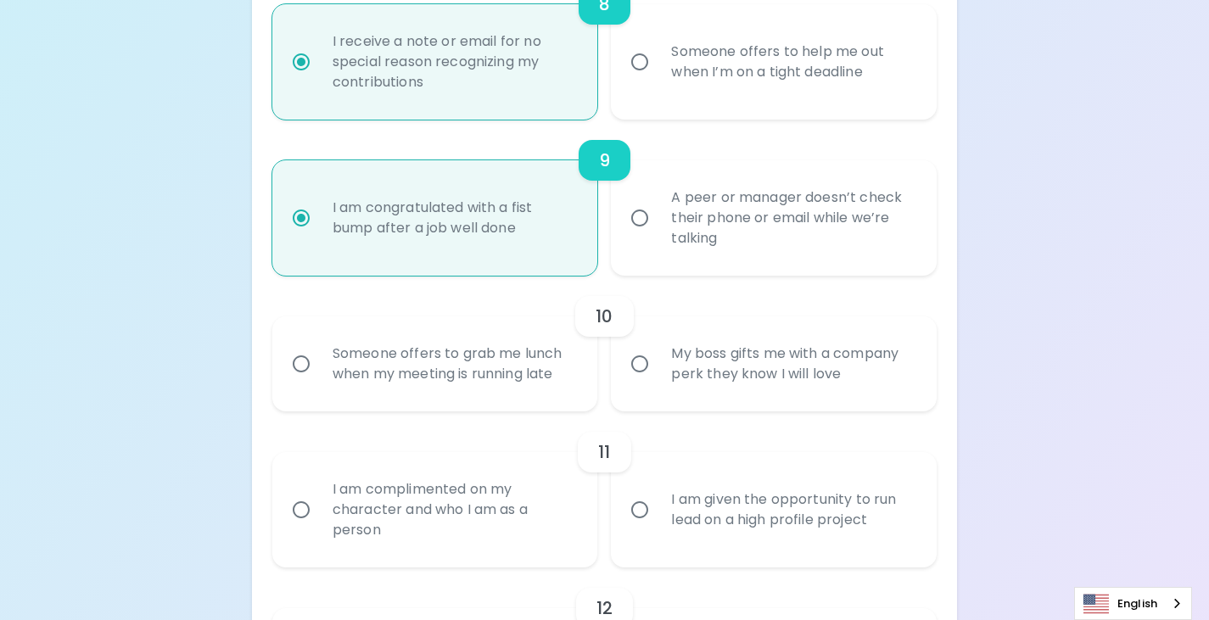
radio input "false"
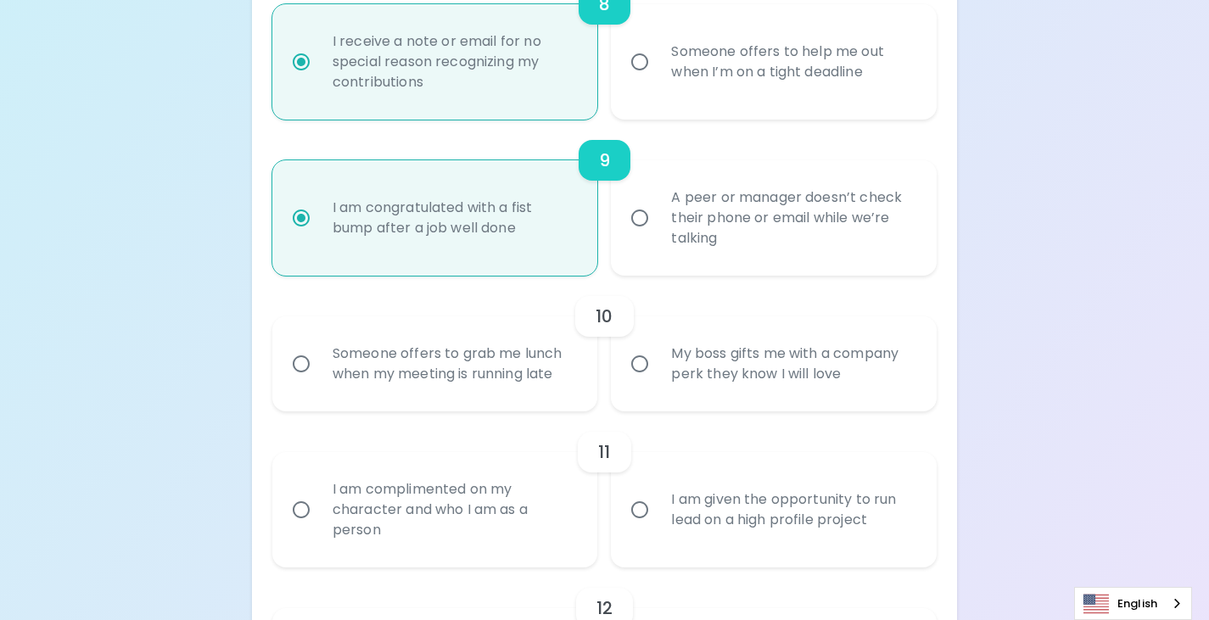
radio input "false"
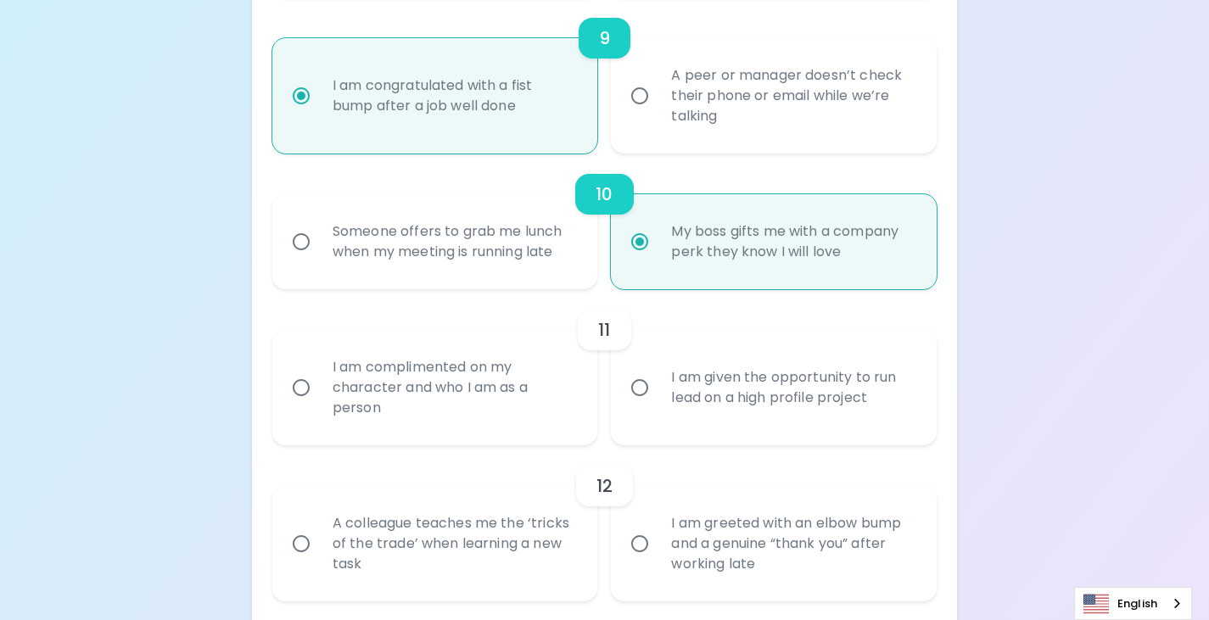
scroll to position [1651, 0]
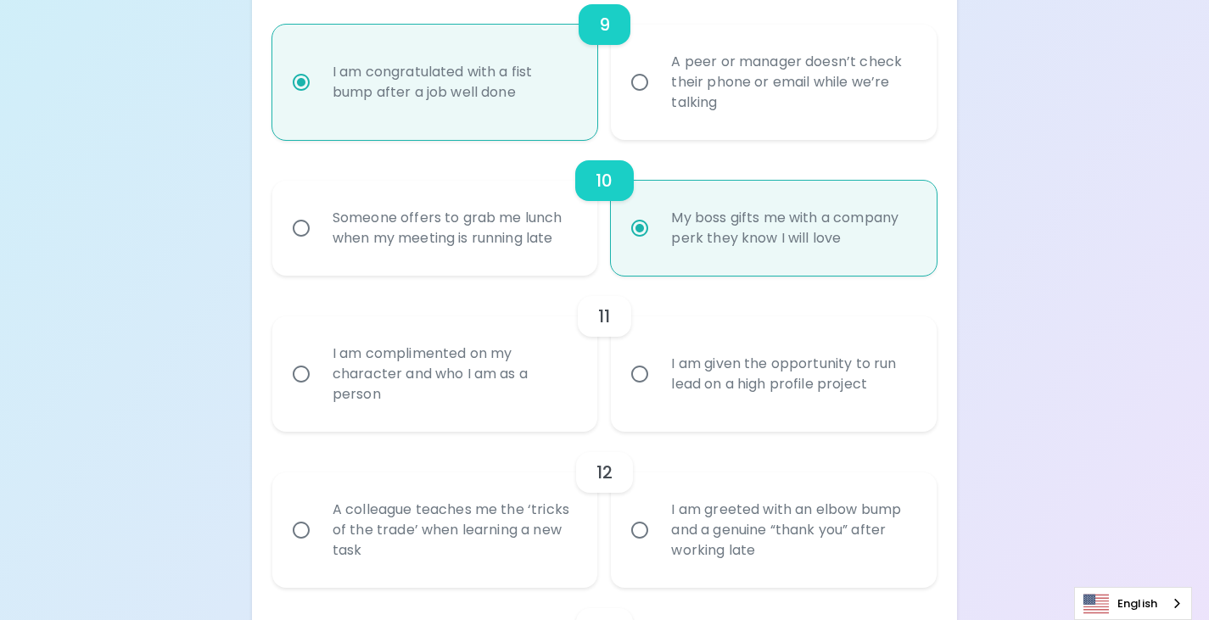
radio input "true"
click at [794, 403] on div "I am given the opportunity to run lead on a high profile project" at bounding box center [792, 373] width 270 height 81
click at [657, 392] on input "I am given the opportunity to run lead on a high profile project" at bounding box center [640, 374] width 36 height 36
radio input "false"
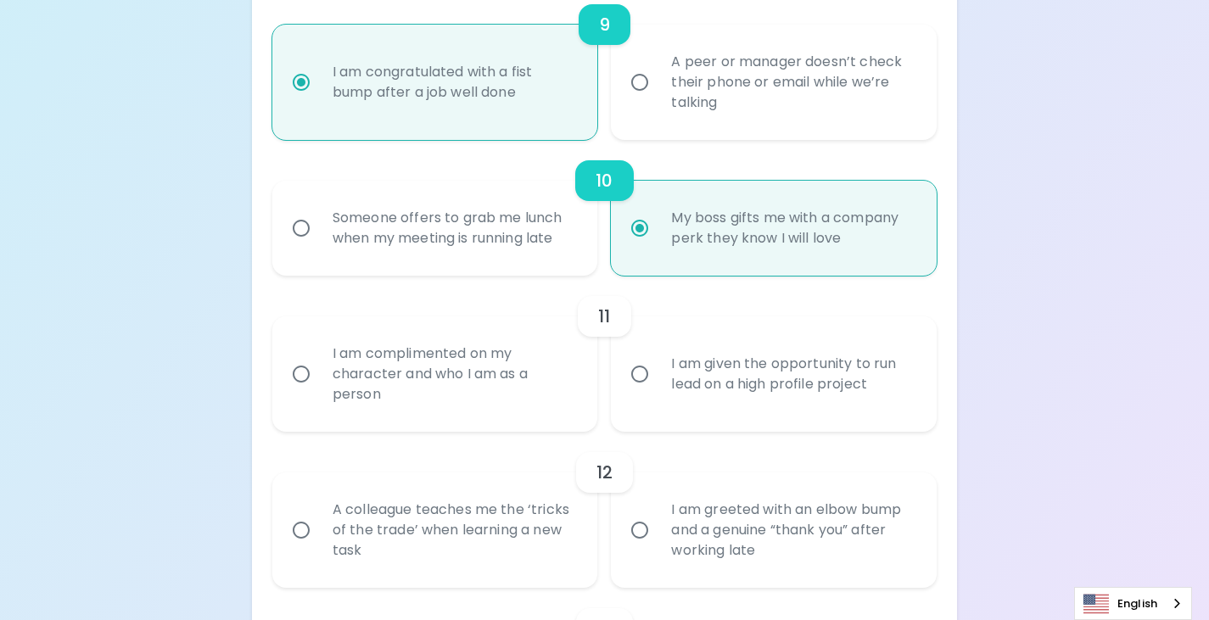
radio input "false"
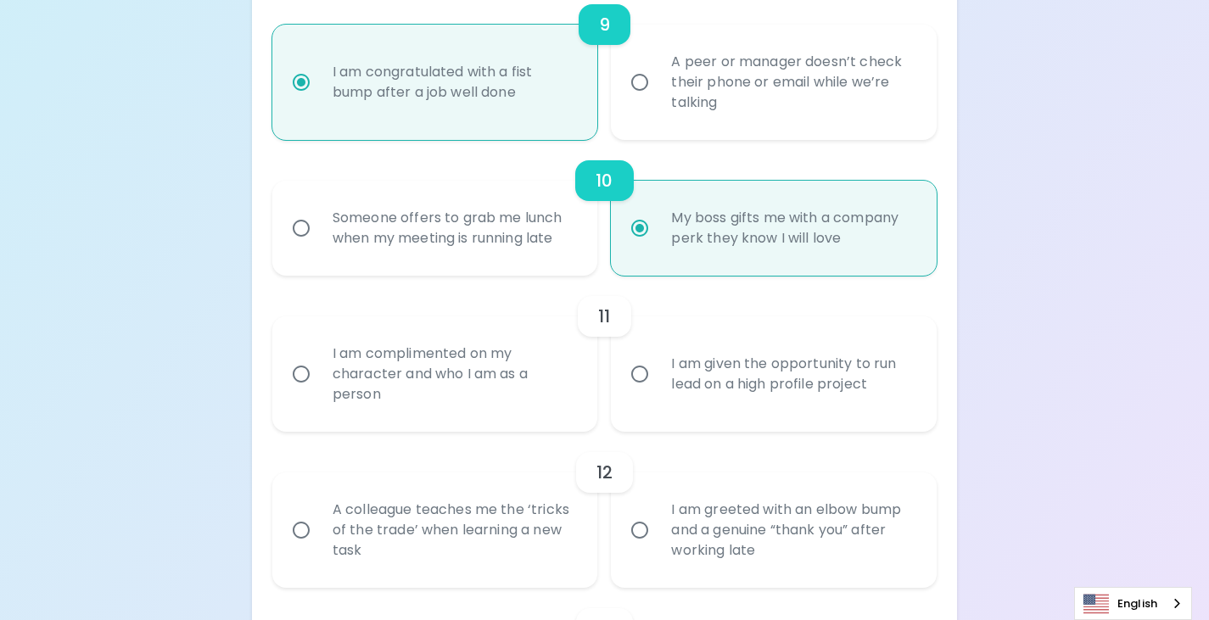
radio input "false"
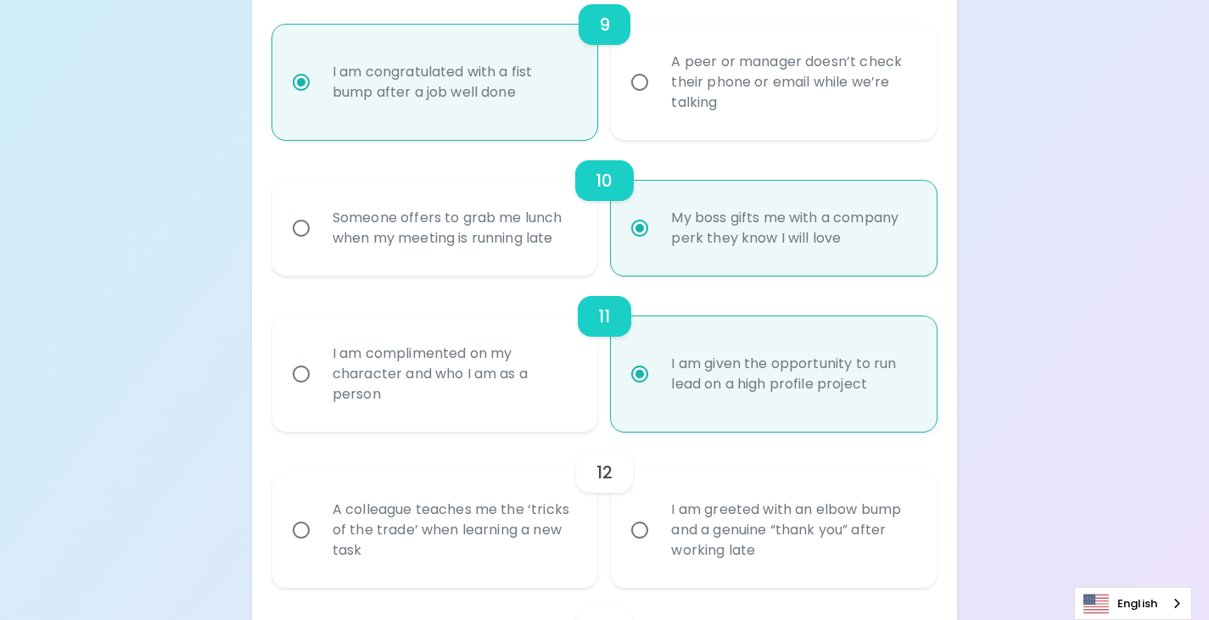
scroll to position [1787, 0]
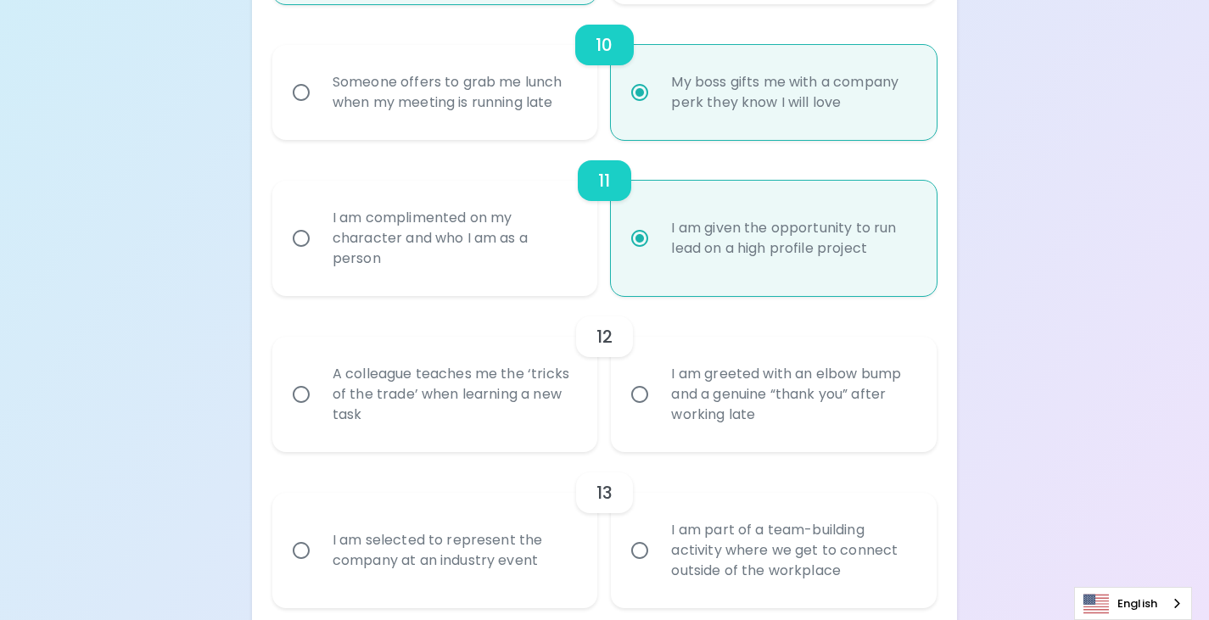
radio input "true"
click at [488, 409] on div "A colleague teaches me the ‘tricks of the trade’ when learning a new task" at bounding box center [454, 395] width 270 height 102
click at [319, 409] on input "A colleague teaches me the ‘tricks of the trade’ when learning a new task" at bounding box center [301, 395] width 36 height 36
radio input "false"
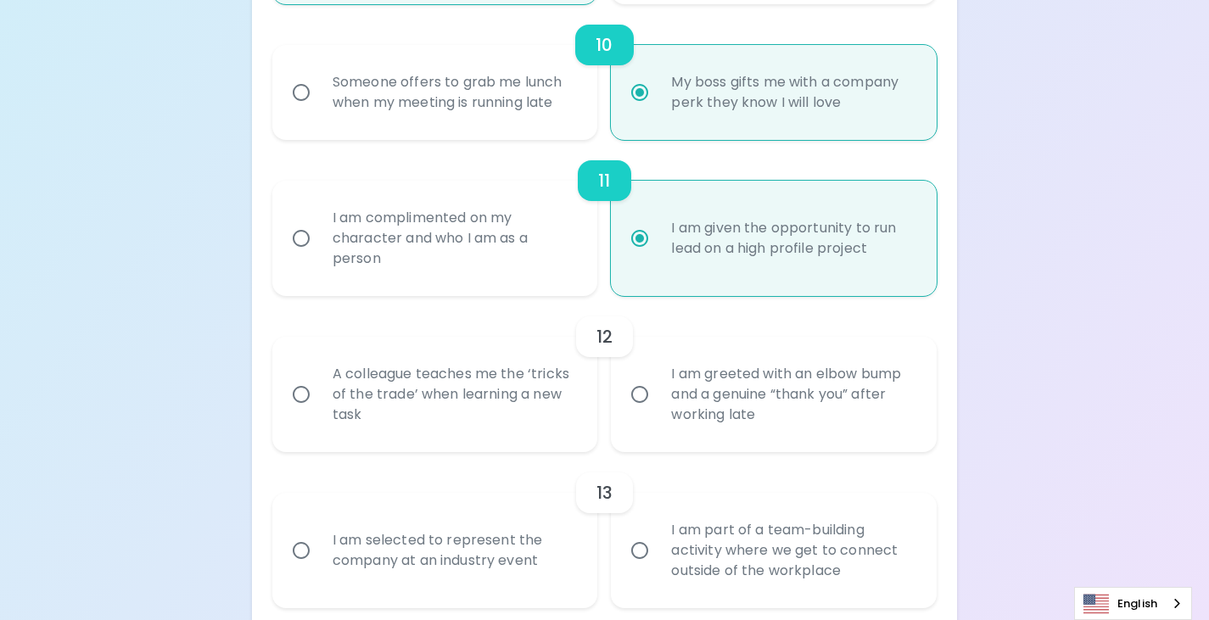
radio input "false"
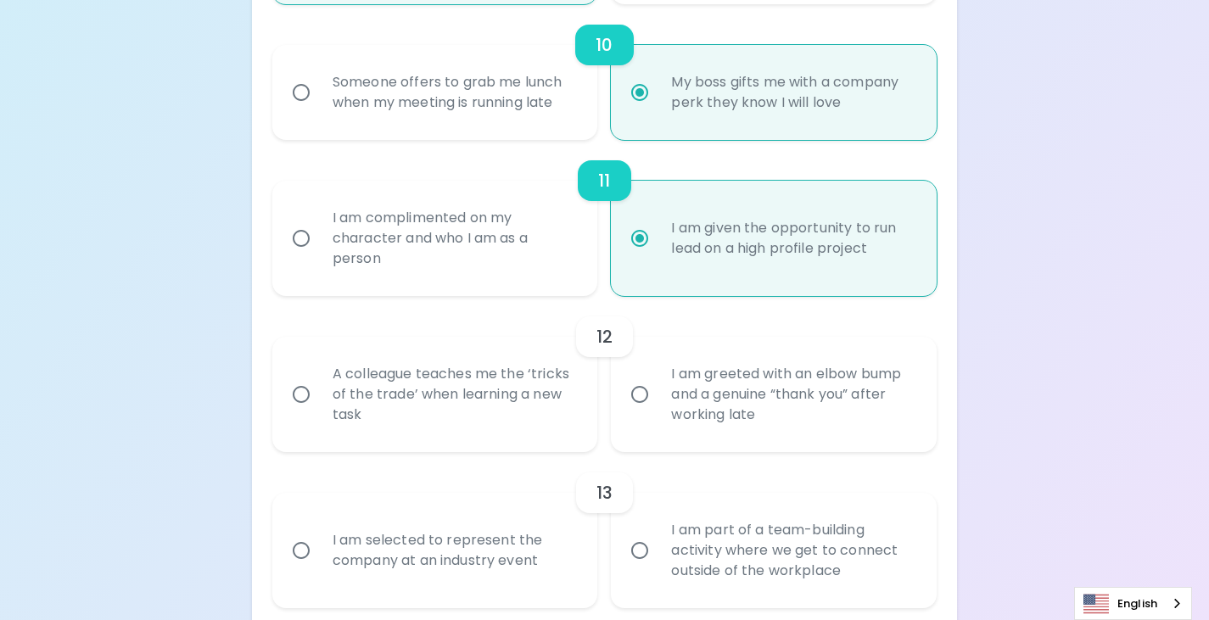
radio input "false"
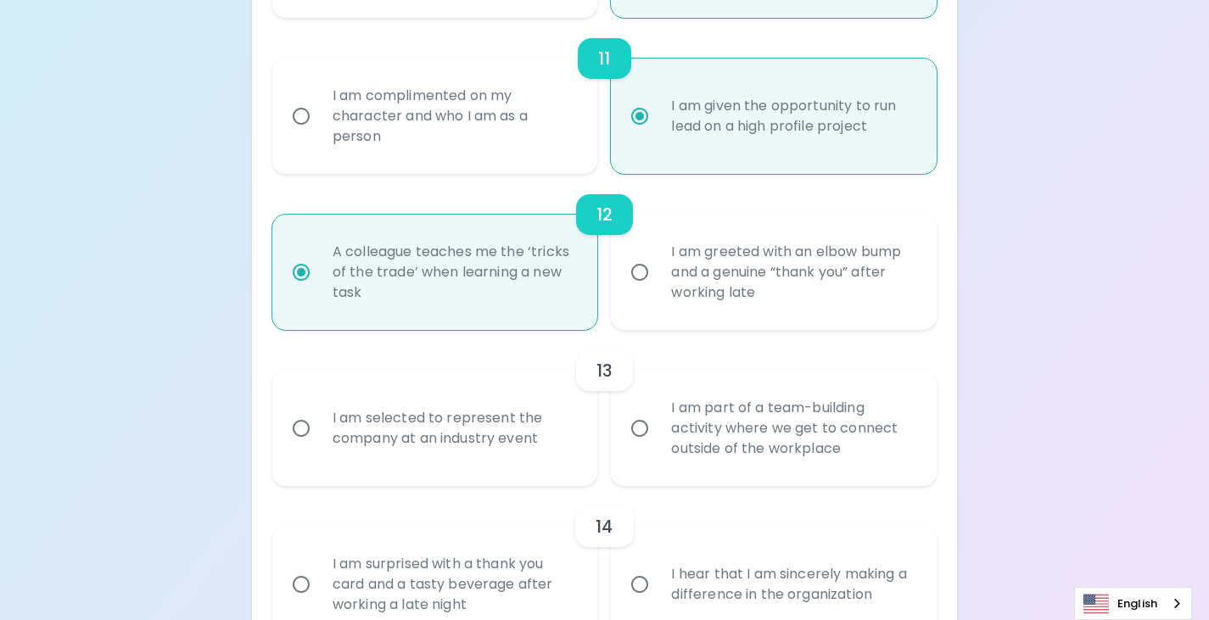
scroll to position [1922, 0]
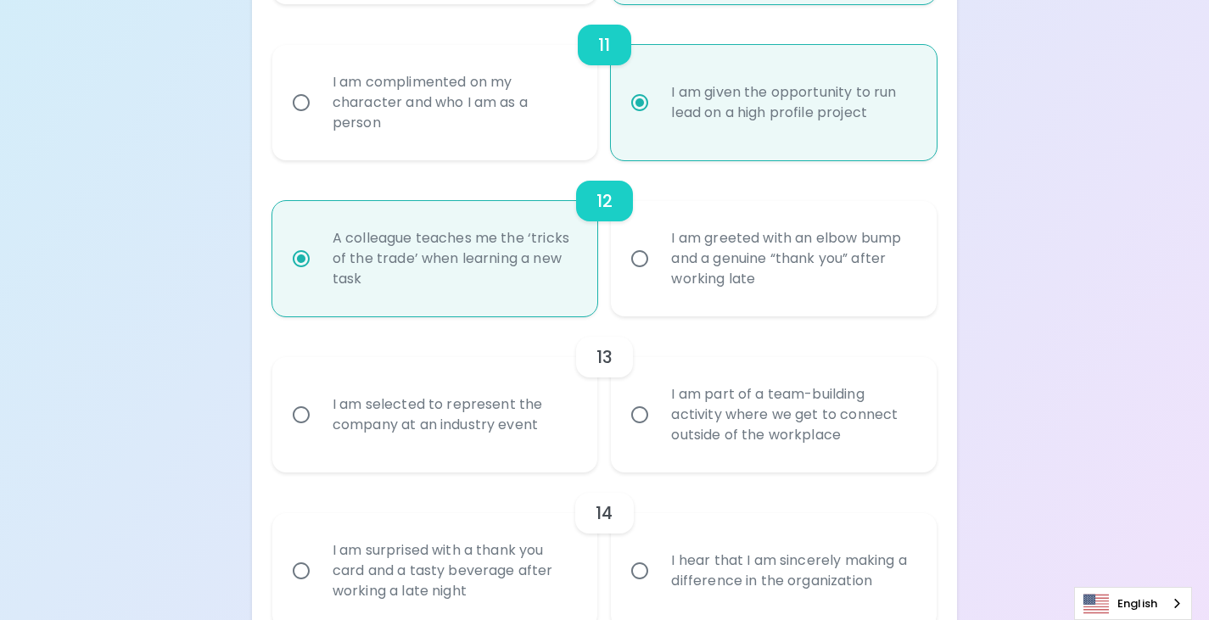
radio input "true"
click at [482, 429] on div "I am selected to represent the company at an industry event" at bounding box center [454, 414] width 270 height 81
click at [319, 429] on input "I am selected to represent the company at an industry event" at bounding box center [301, 415] width 36 height 36
radio input "false"
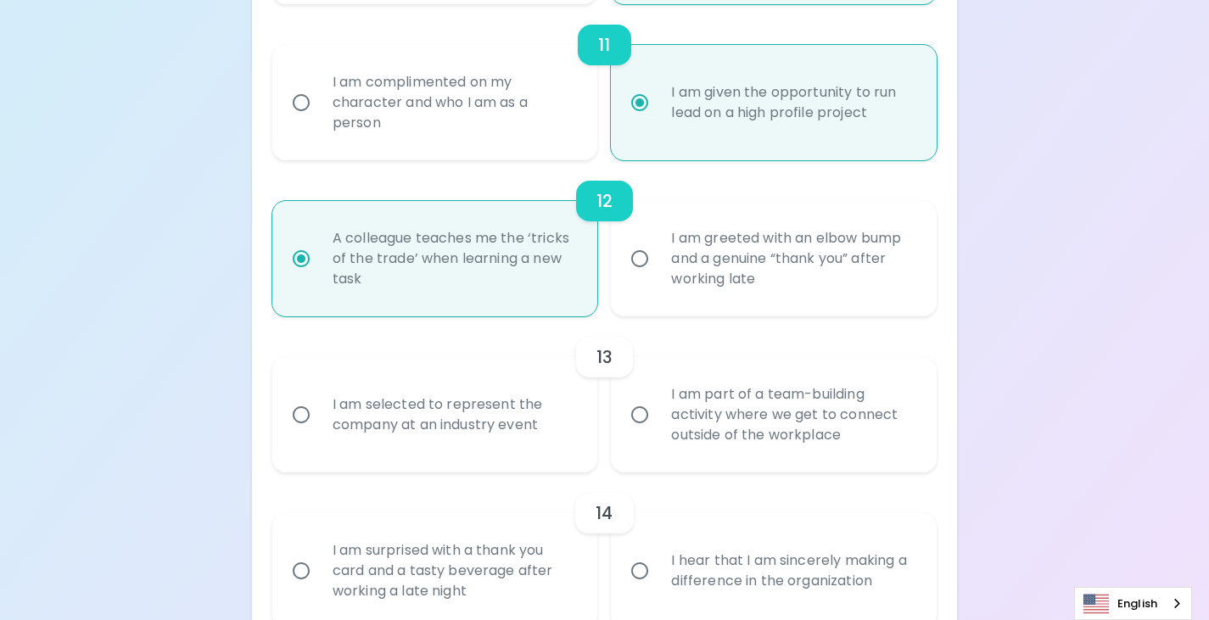
radio input "false"
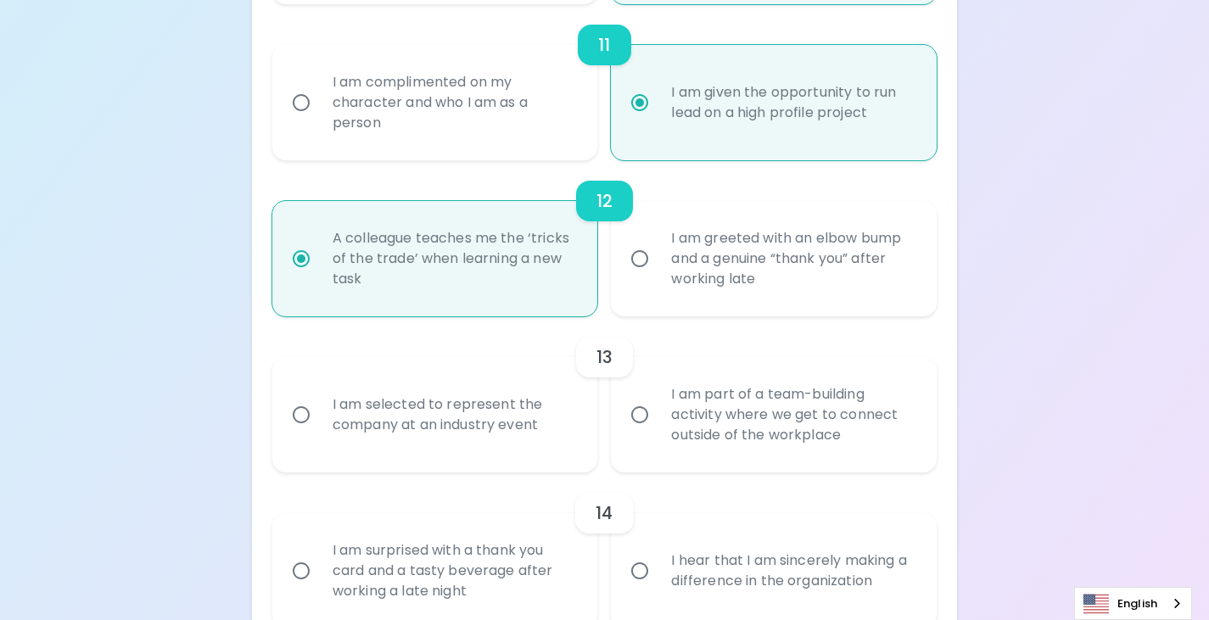
radio input "false"
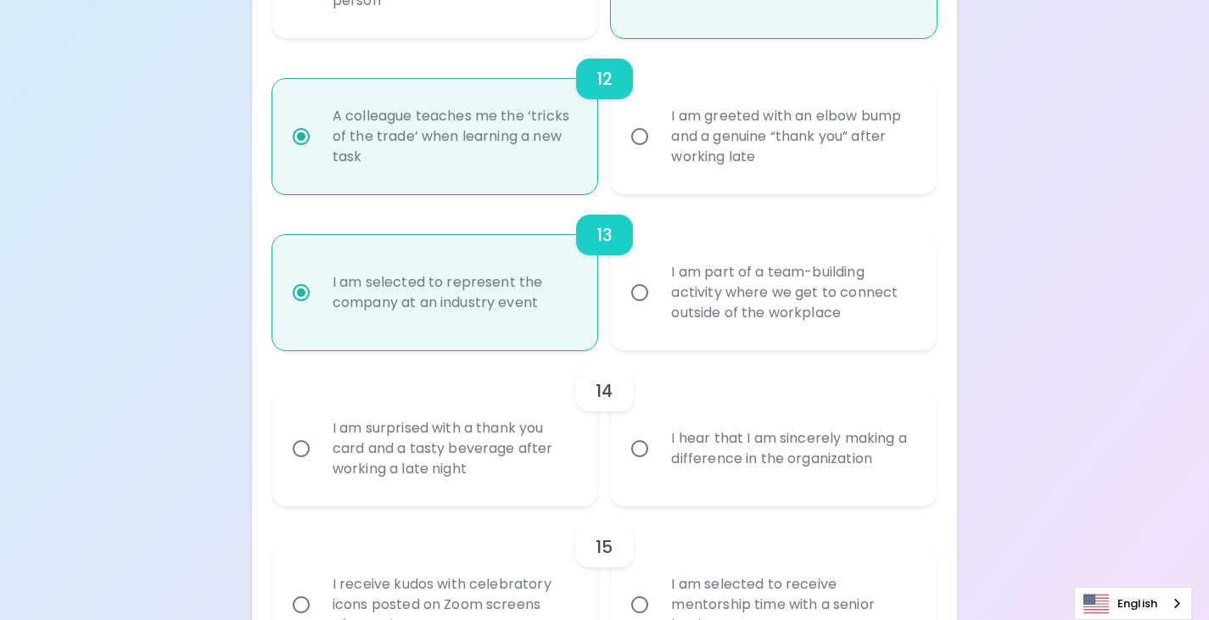
scroll to position [2058, 0]
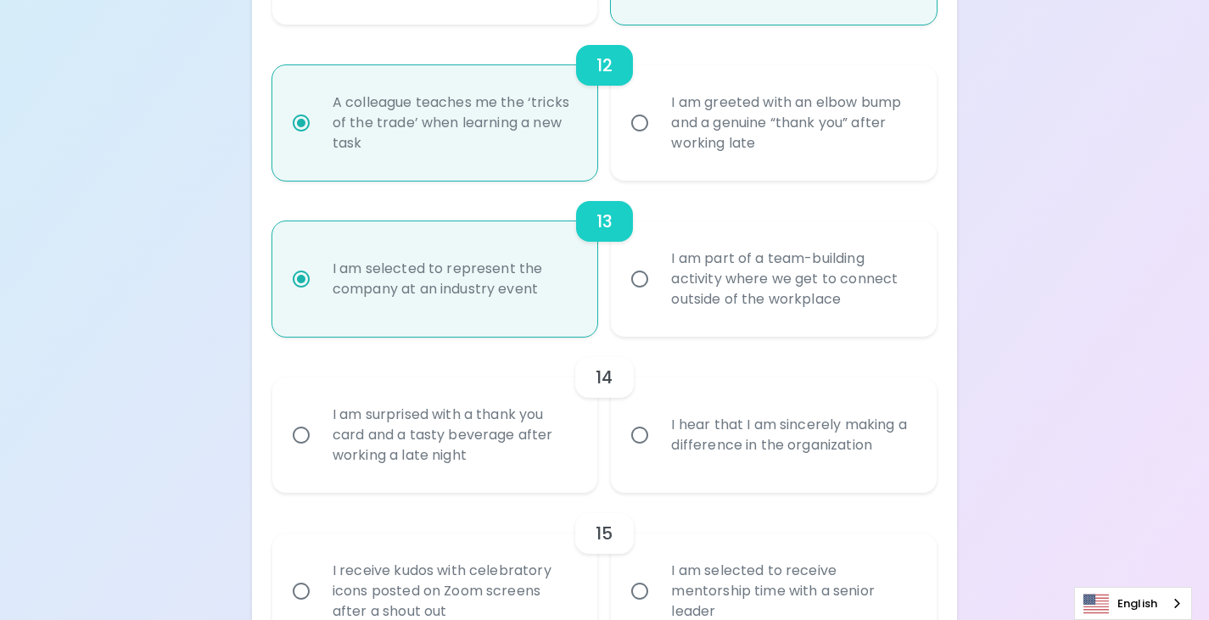
radio input "true"
click at [642, 429] on input "I hear that I am sincerely making a difference in the organization" at bounding box center [640, 435] width 36 height 36
radio input "false"
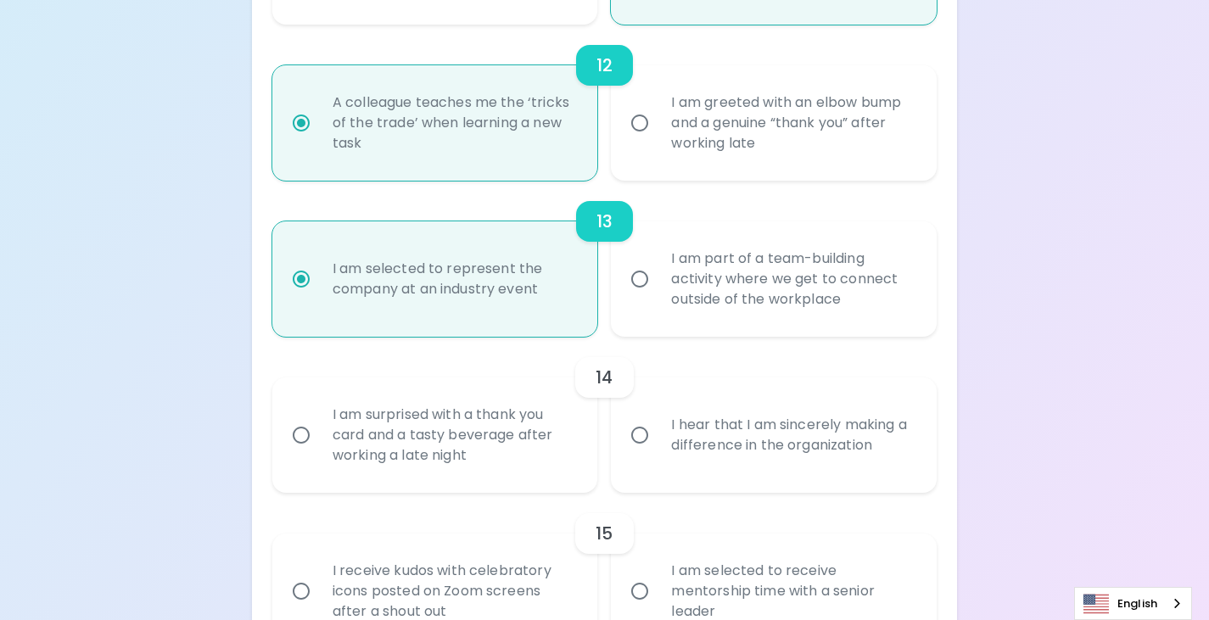
radio input "false"
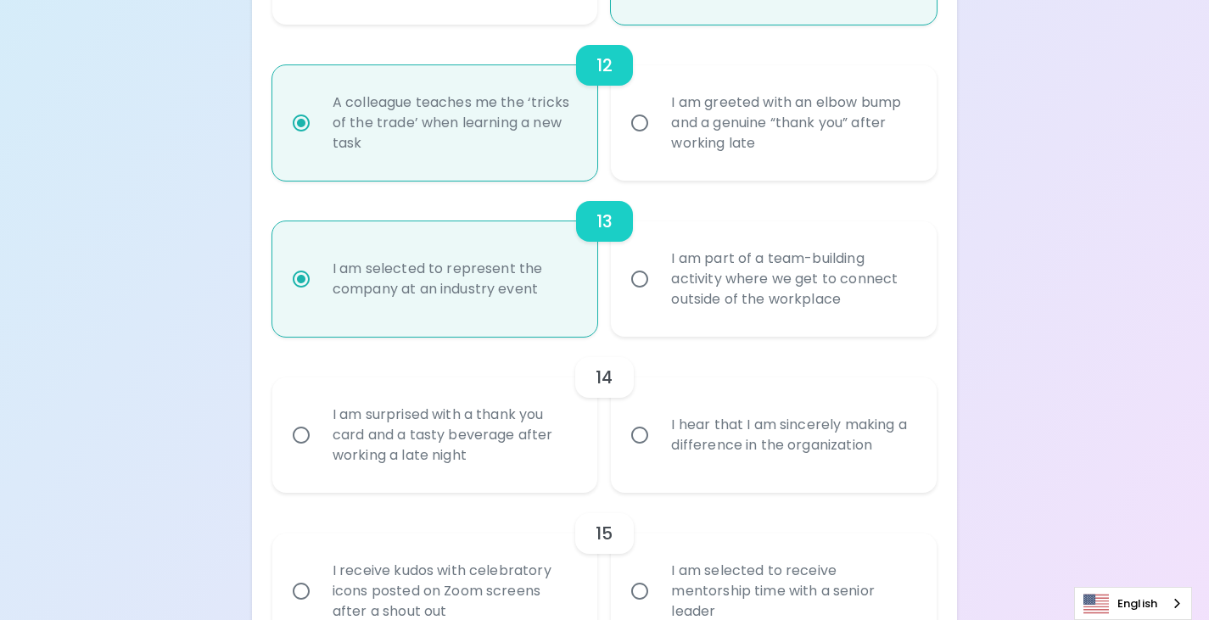
radio input "false"
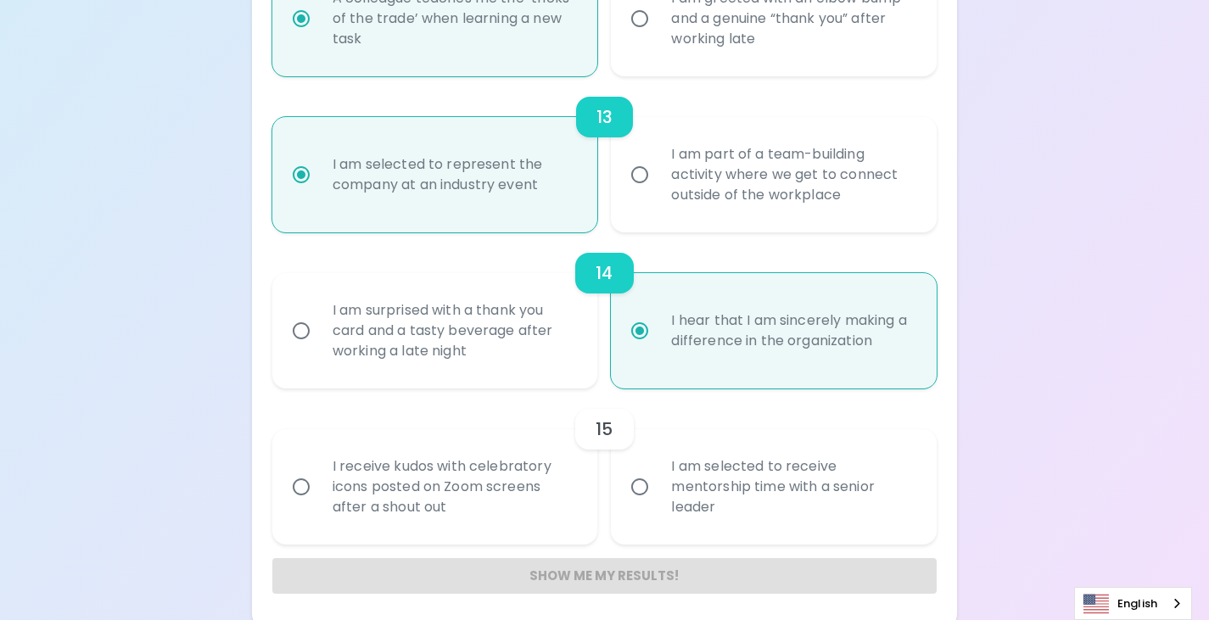
scroll to position [2170, 0]
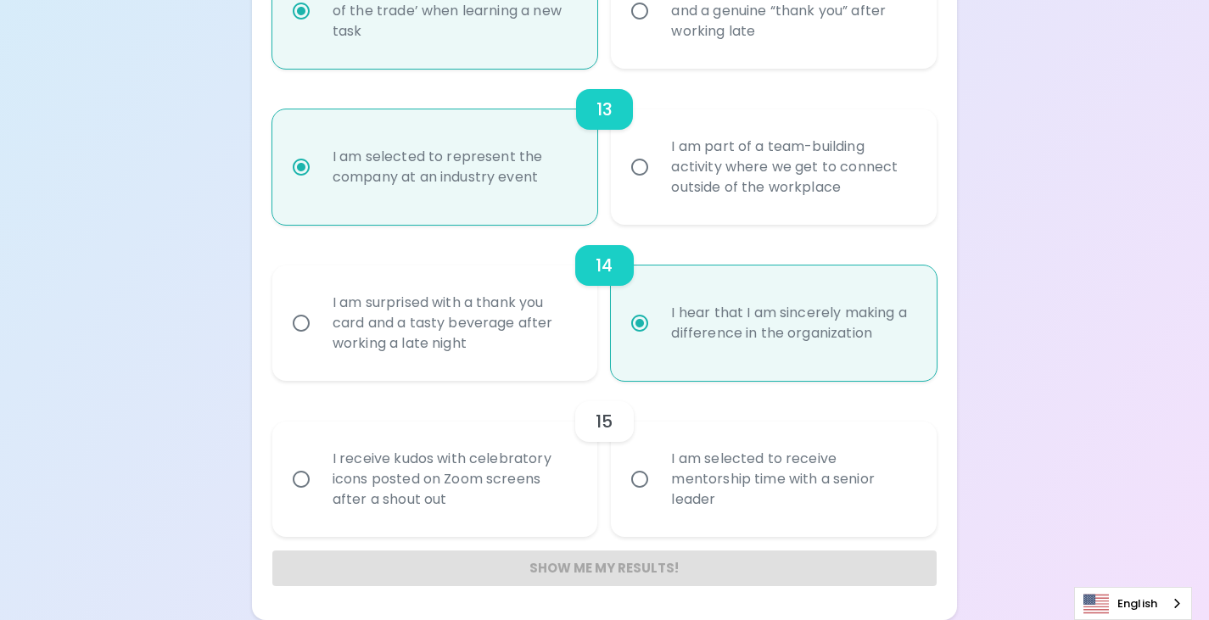
radio input "true"
click at [792, 473] on div "I am selected to receive mentorship time with a senior leader" at bounding box center [792, 479] width 270 height 102
click at [657, 473] on input "I am selected to receive mentorship time with a senior leader" at bounding box center [640, 480] width 36 height 36
radio input "false"
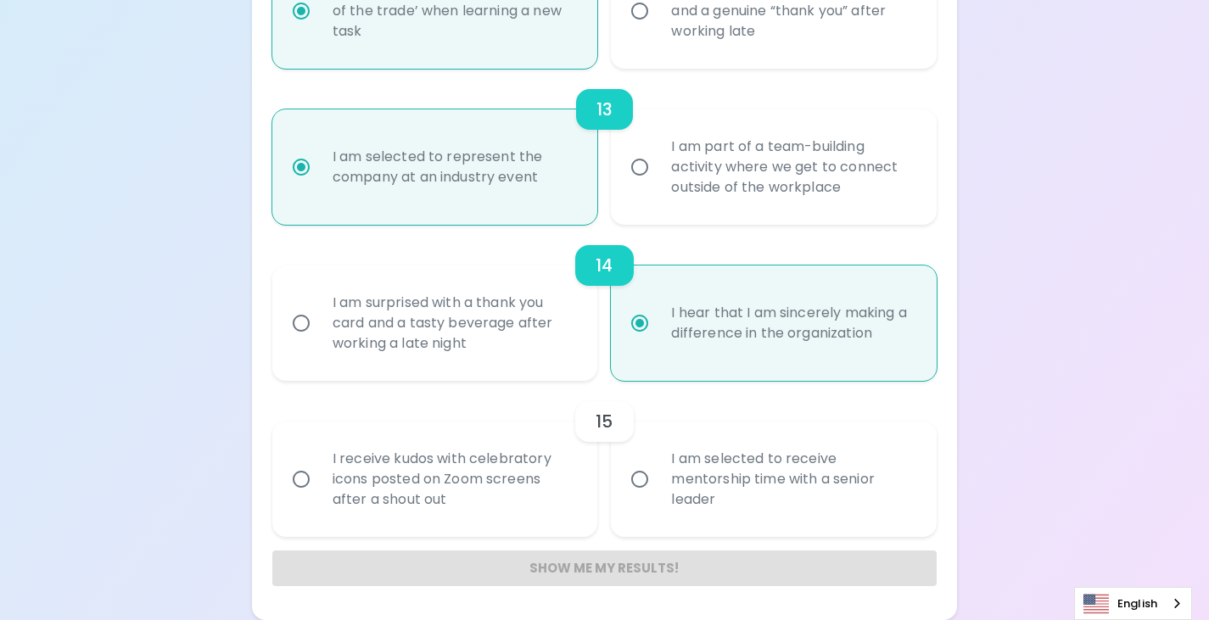
radio input "false"
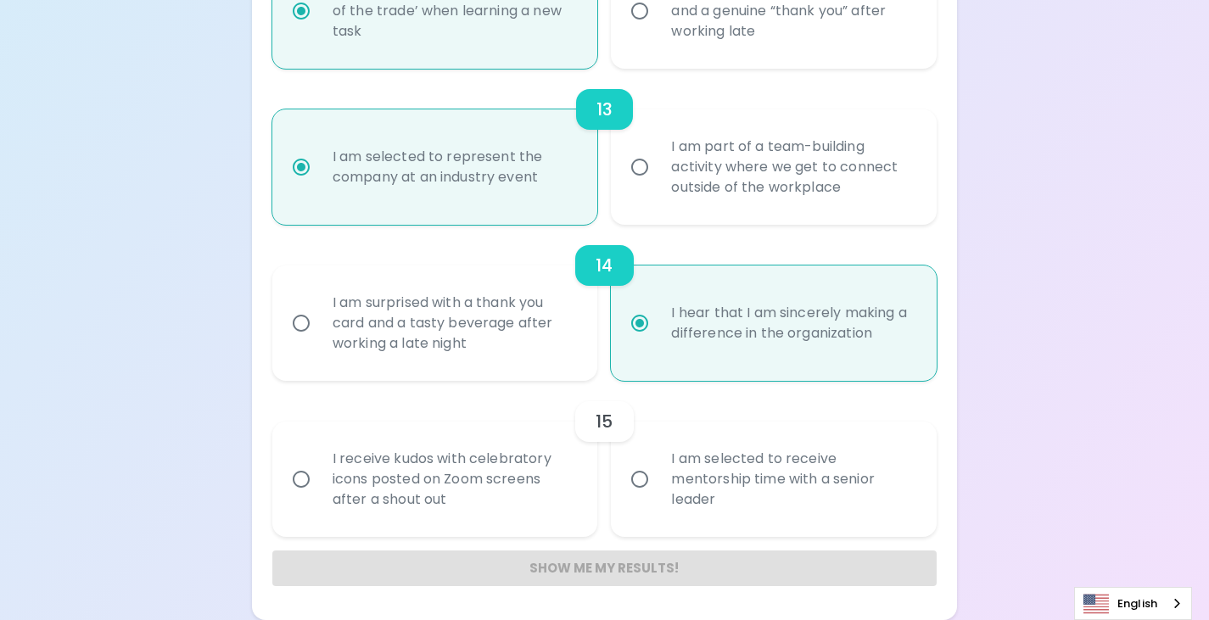
radio input "false"
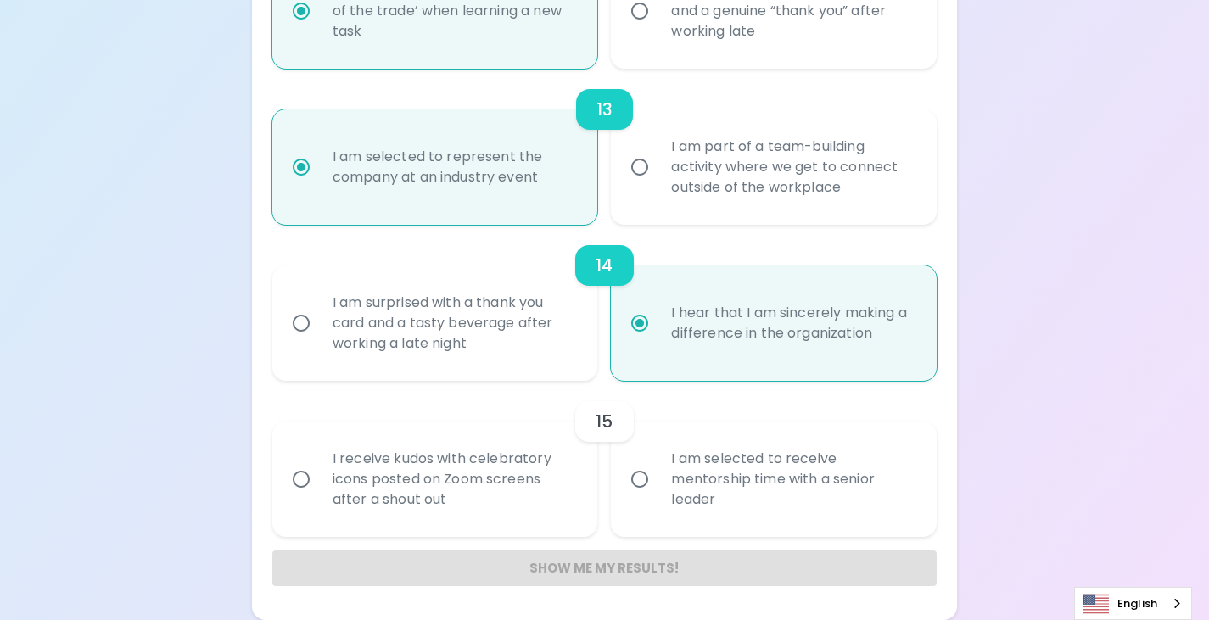
radio input "false"
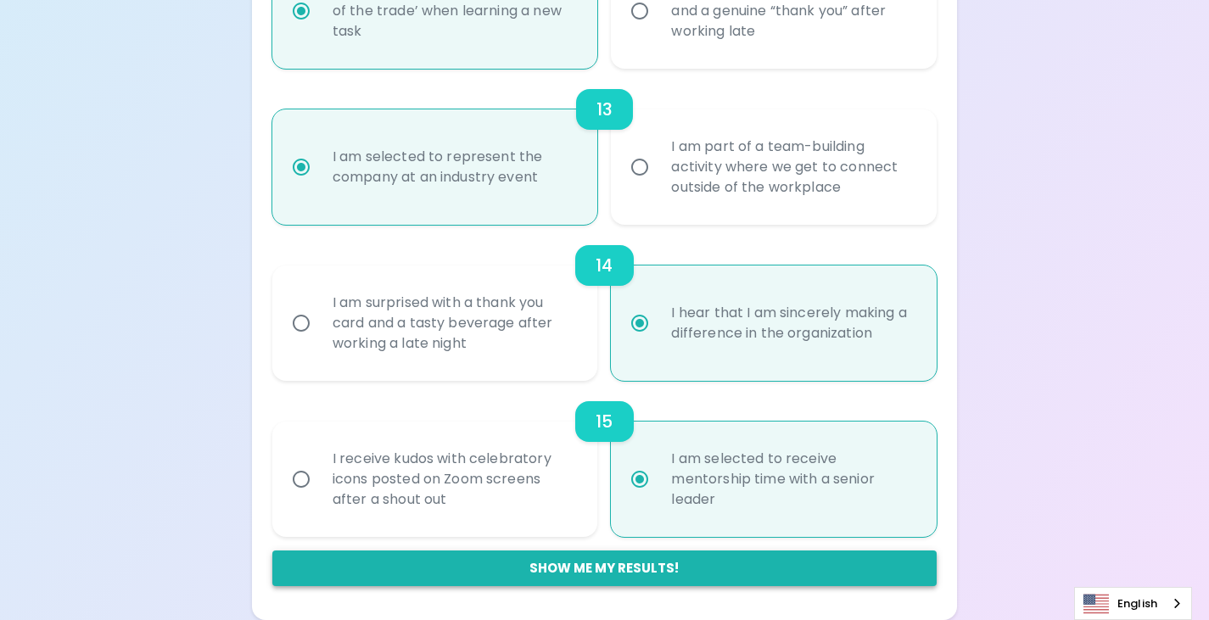
radio input "true"
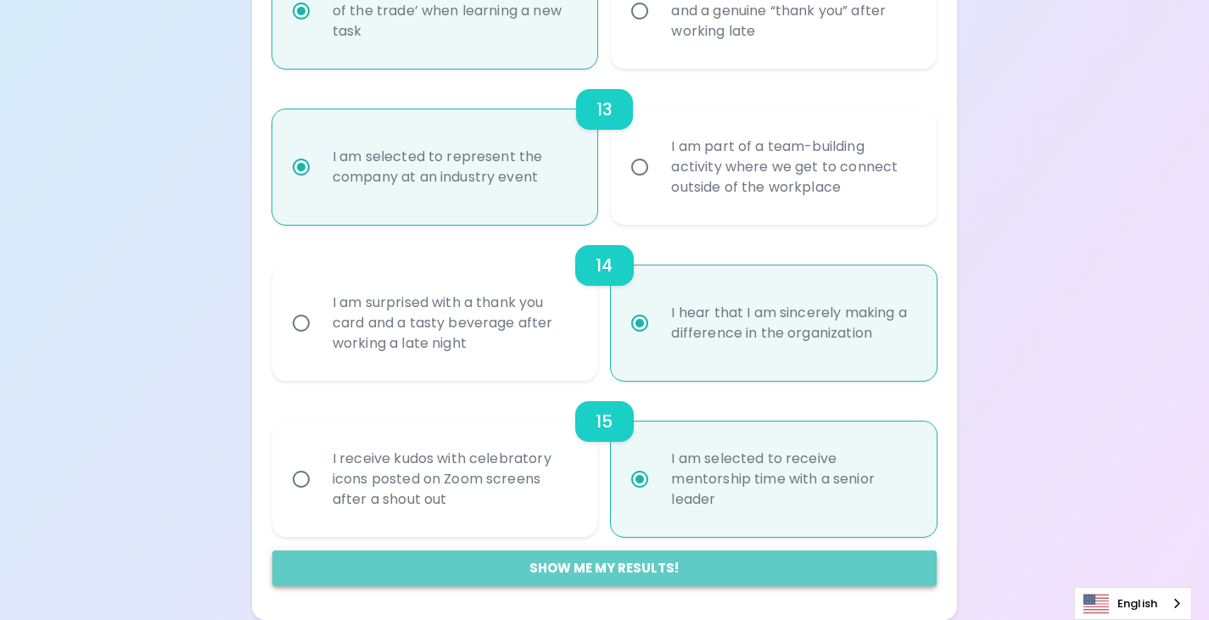
click at [665, 573] on button "Show me my results!" at bounding box center [604, 569] width 664 height 36
radio input "false"
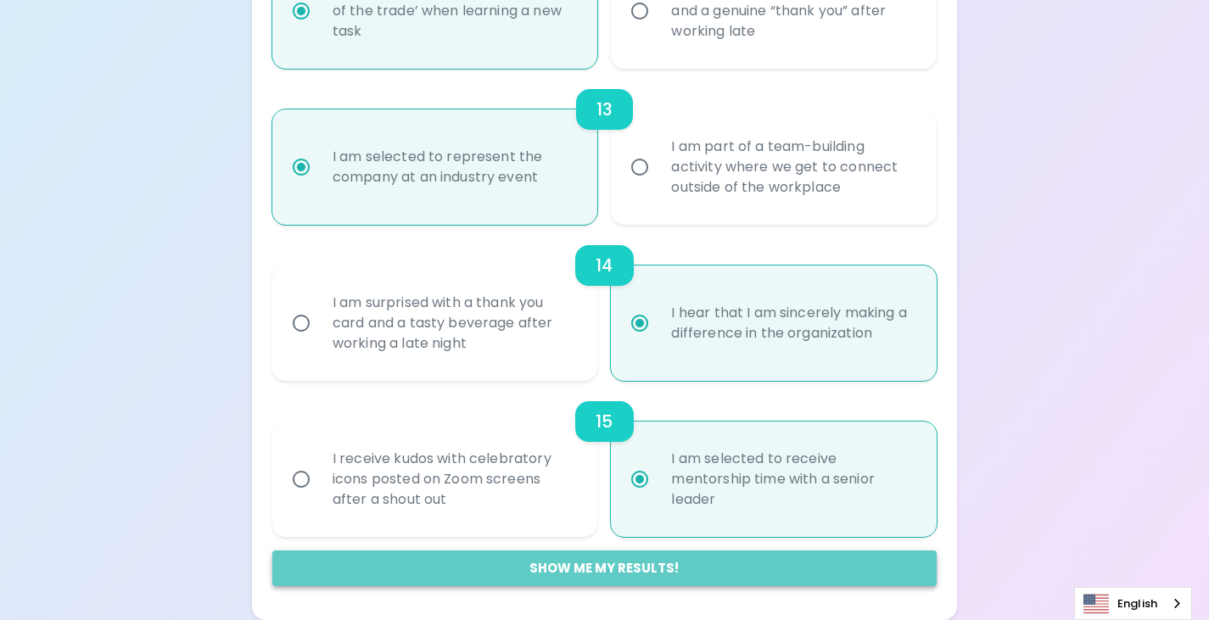
radio input "false"
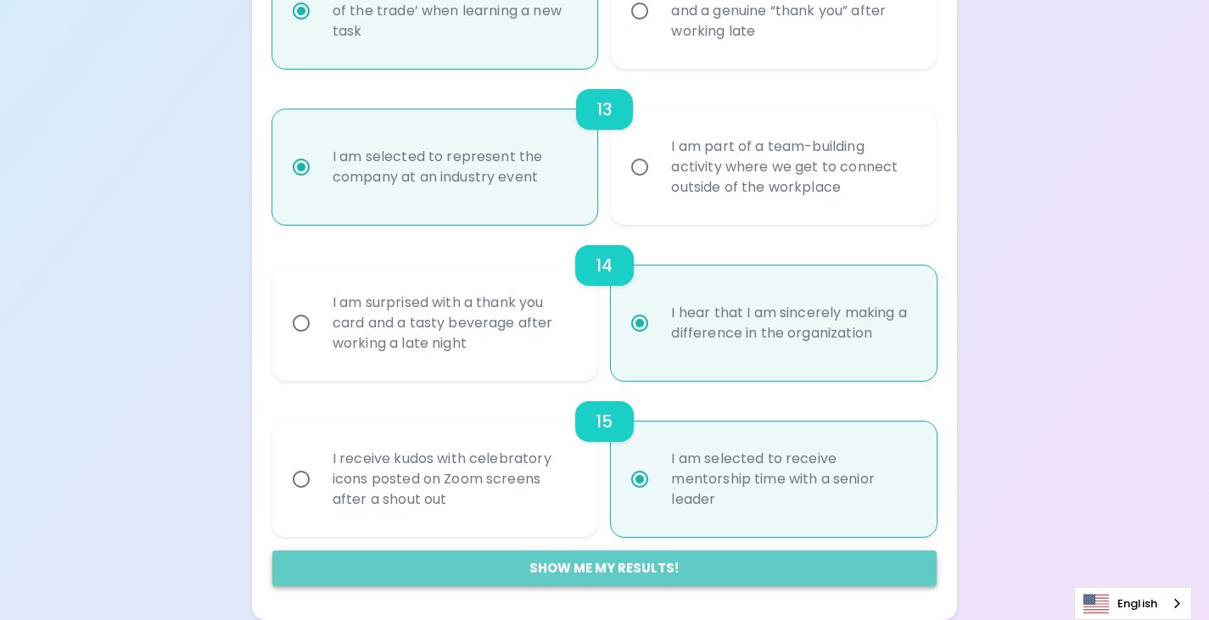
radio input "false"
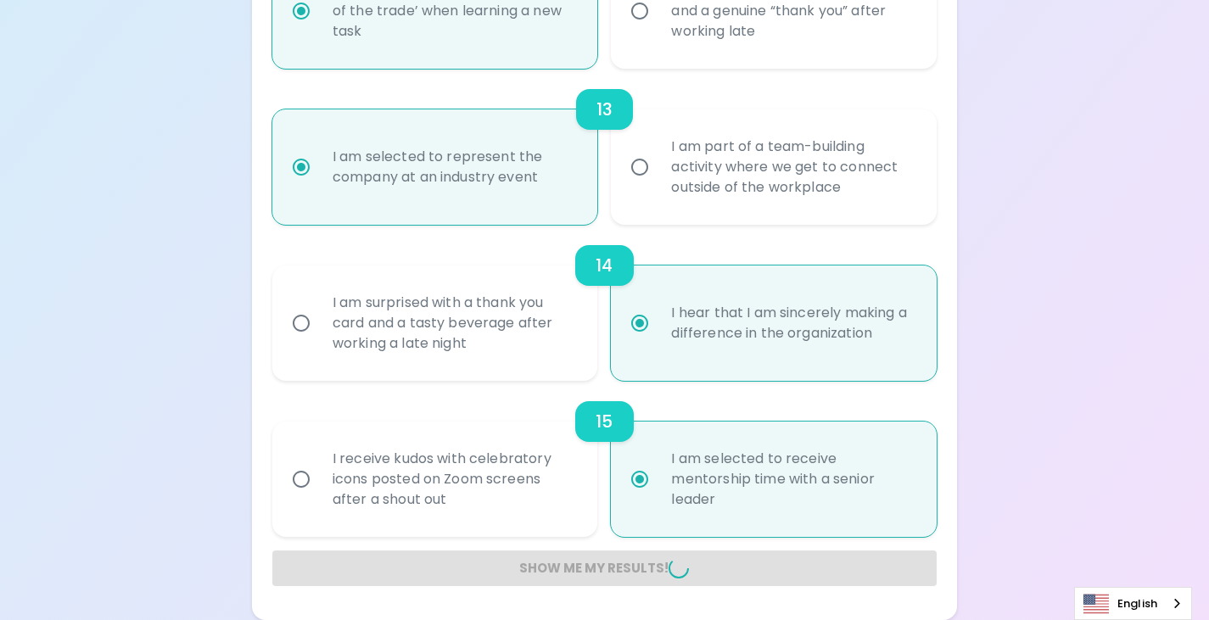
radio input "false"
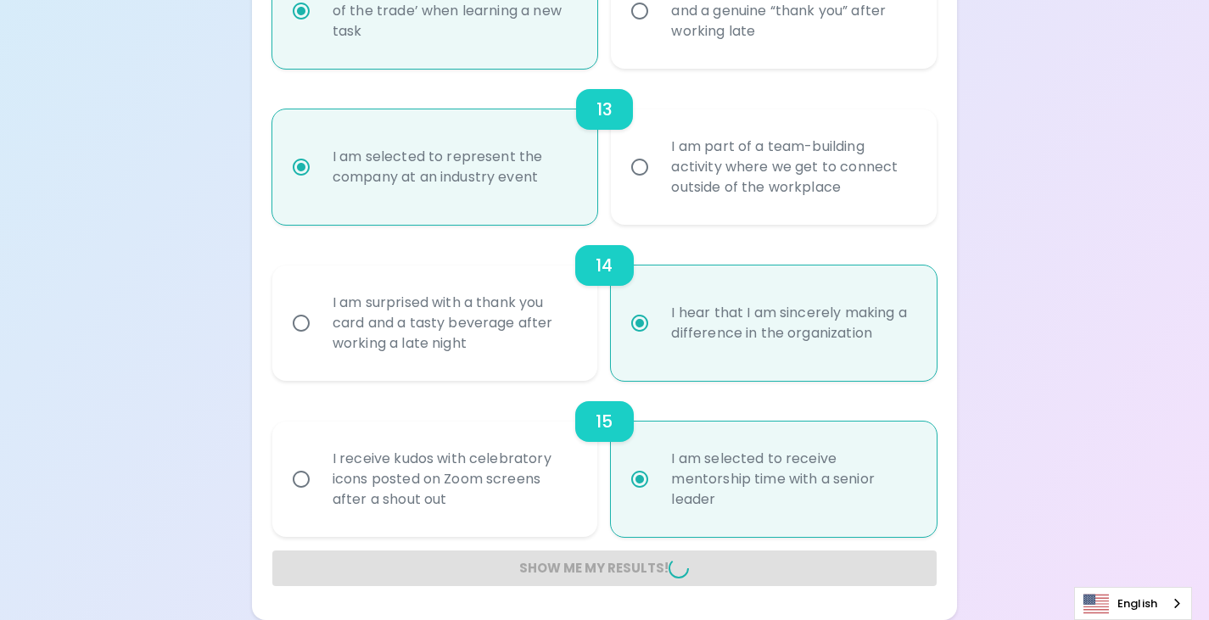
radio input "false"
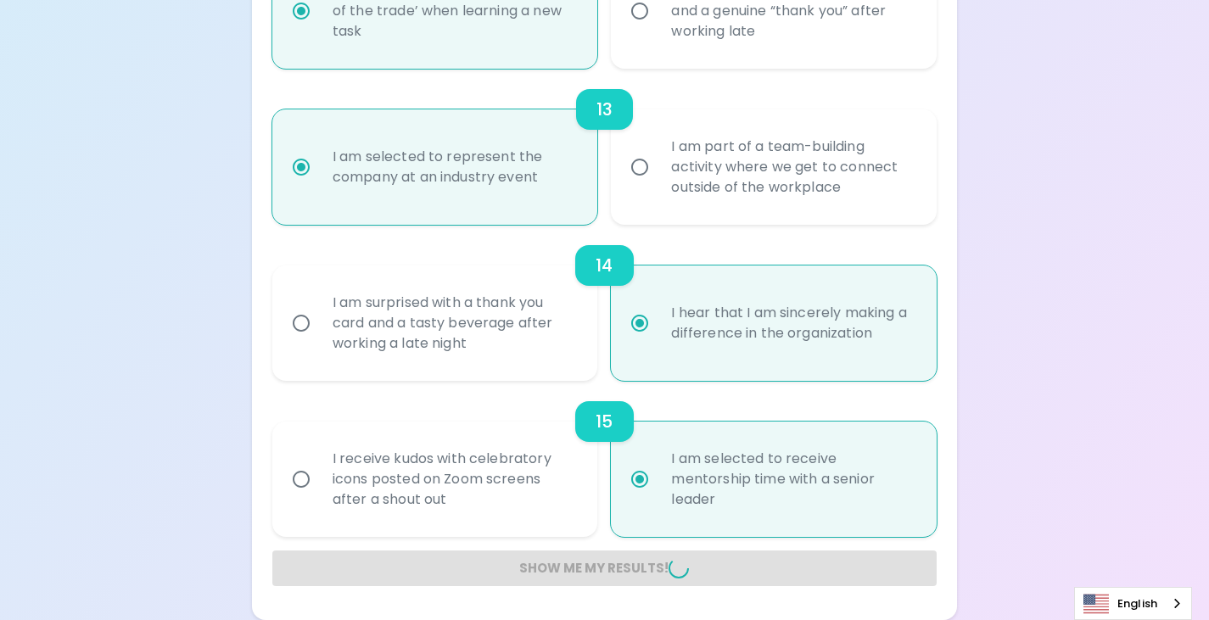
radio input "false"
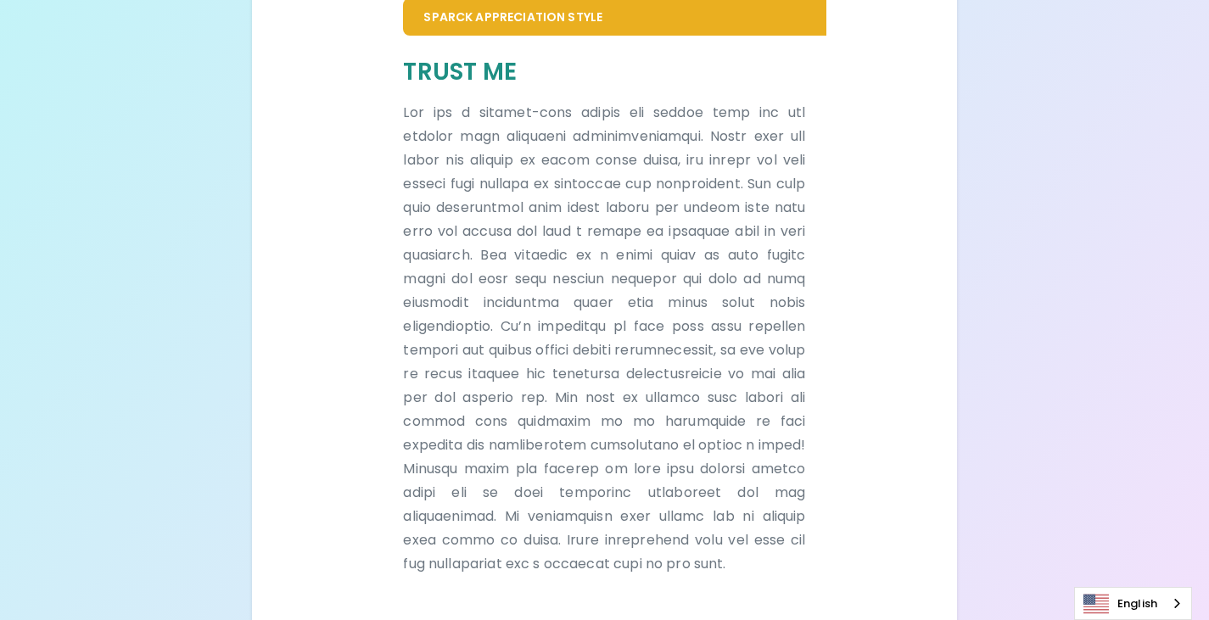
scroll to position [425, 0]
